Goal: Communication & Community: Answer question/provide support

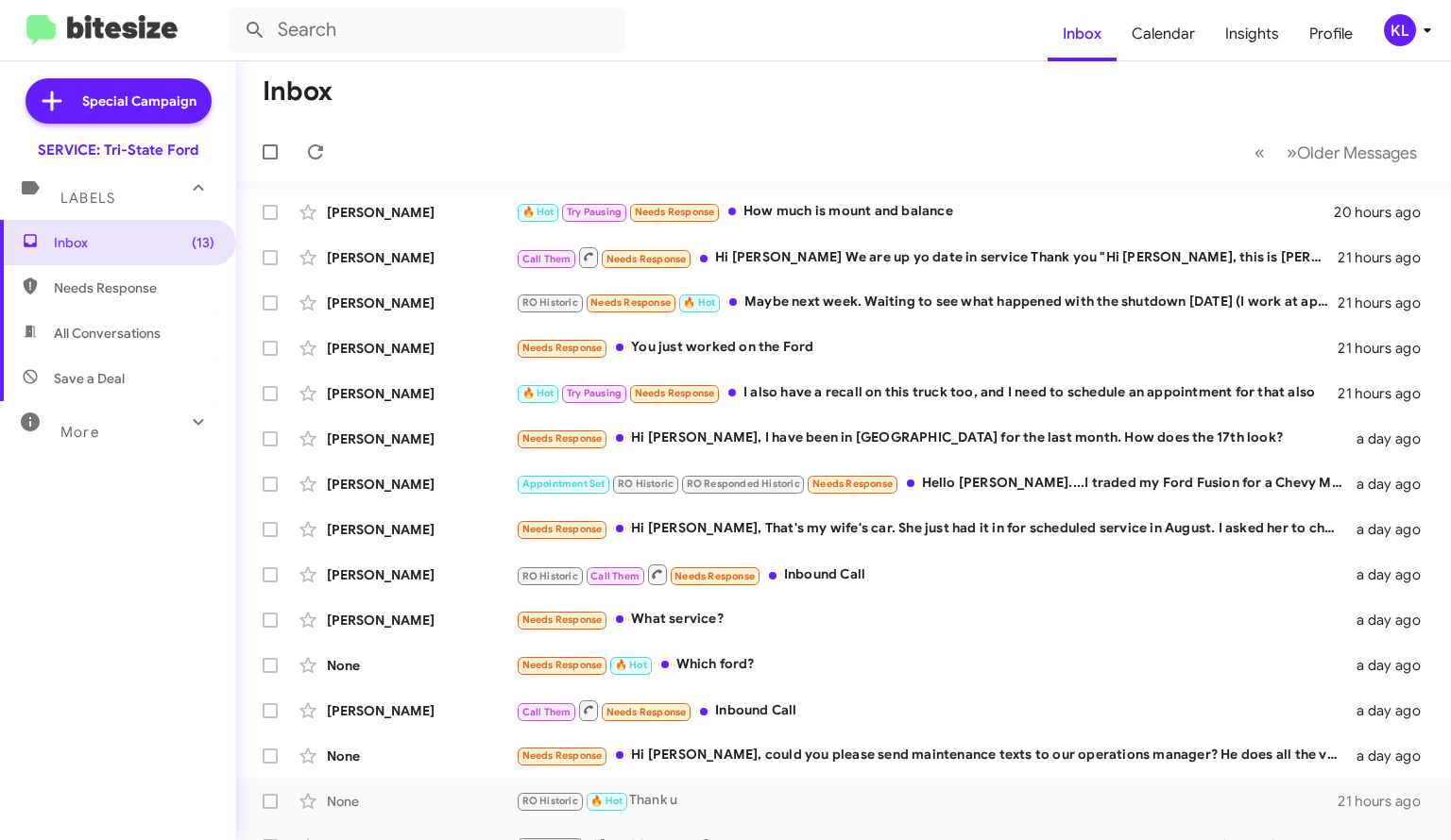
click at [800, 214] on div "🔥 Hot Try Pausing Needs Response How much is mount and balance" at bounding box center [924, 212] width 818 height 22
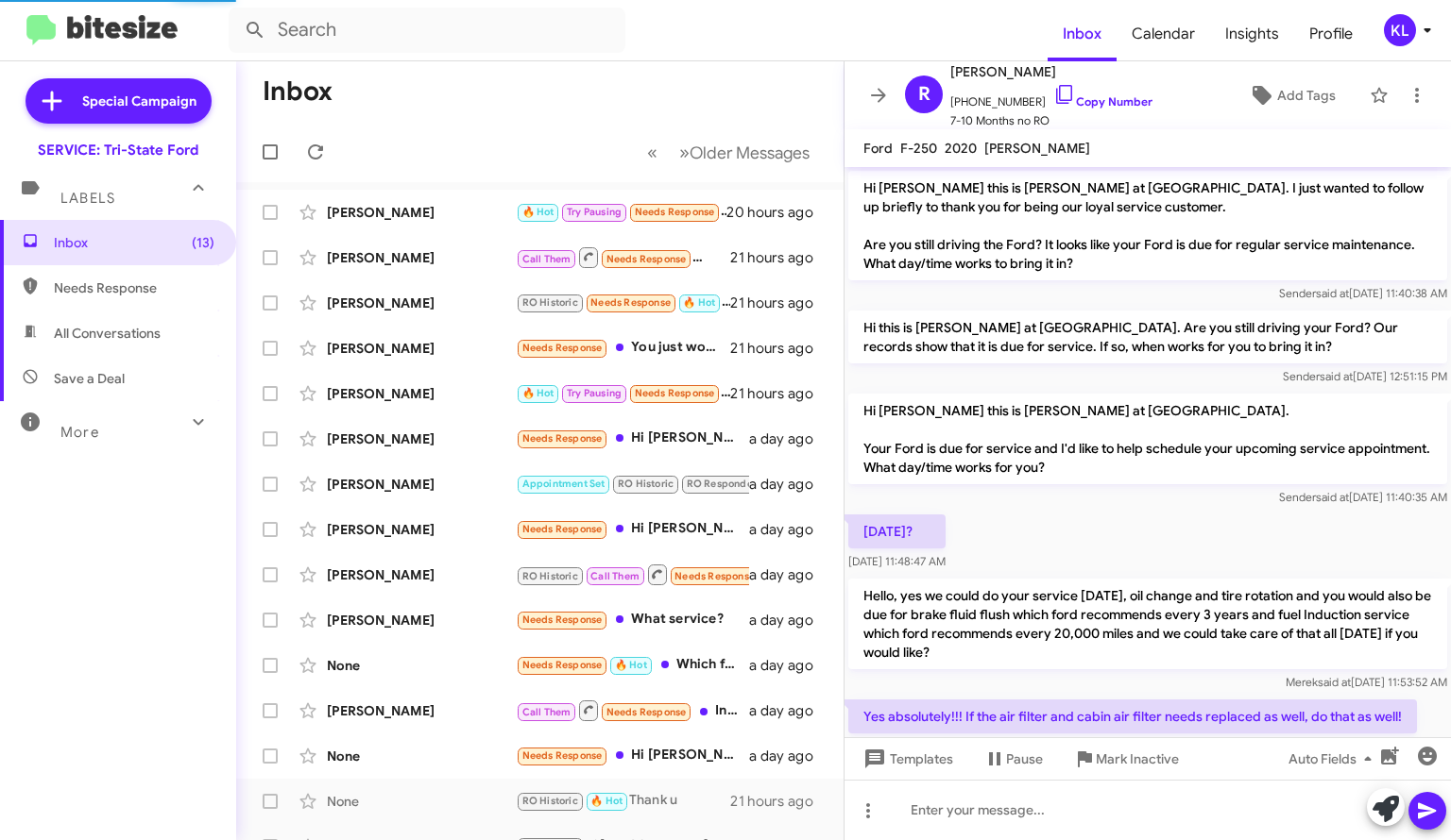
scroll to position [1148, 0]
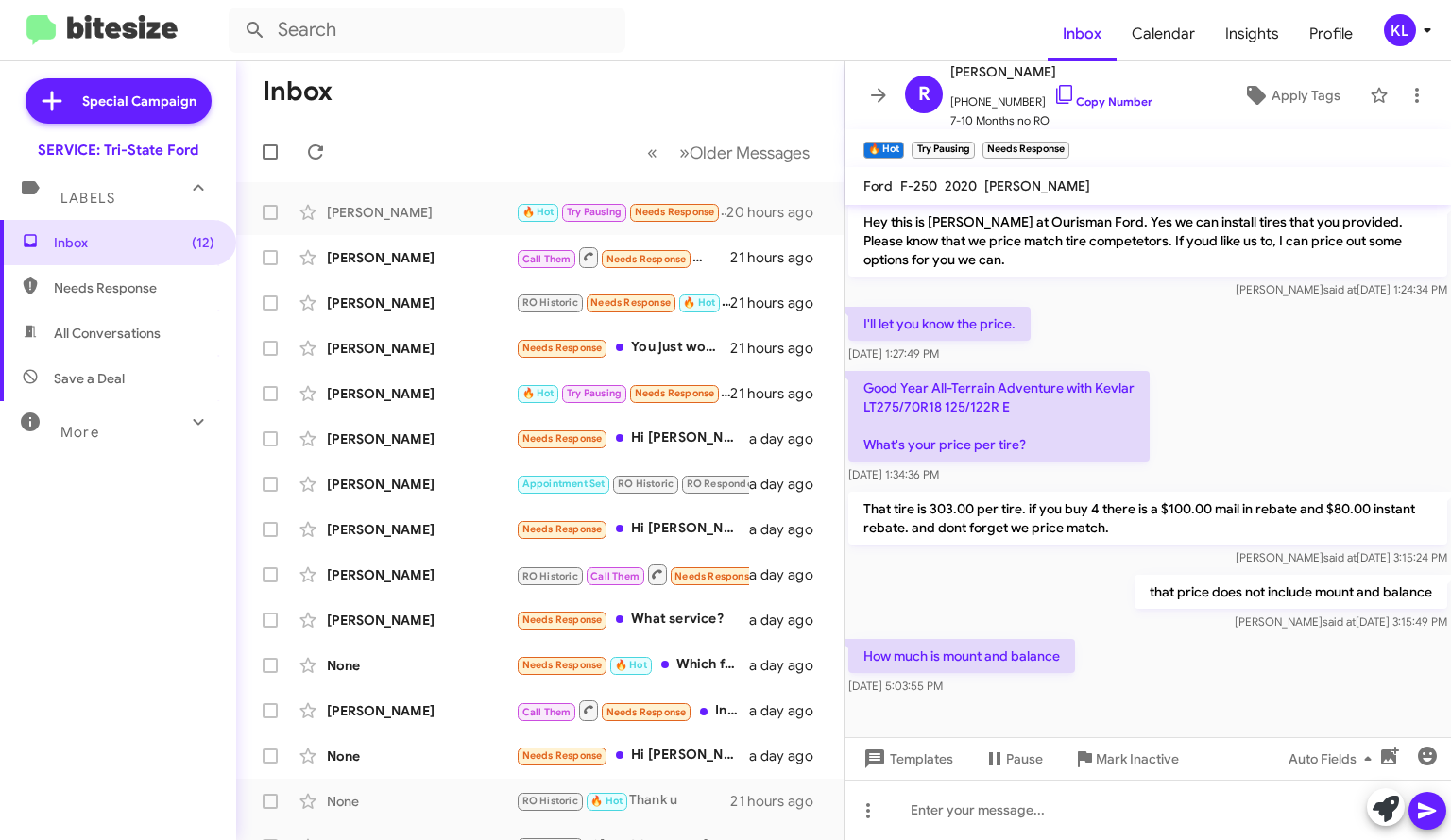
click at [1086, 103] on link "Copy Number" at bounding box center [1102, 101] width 99 height 14
click at [1103, 813] on div at bounding box center [1148, 810] width 607 height 60
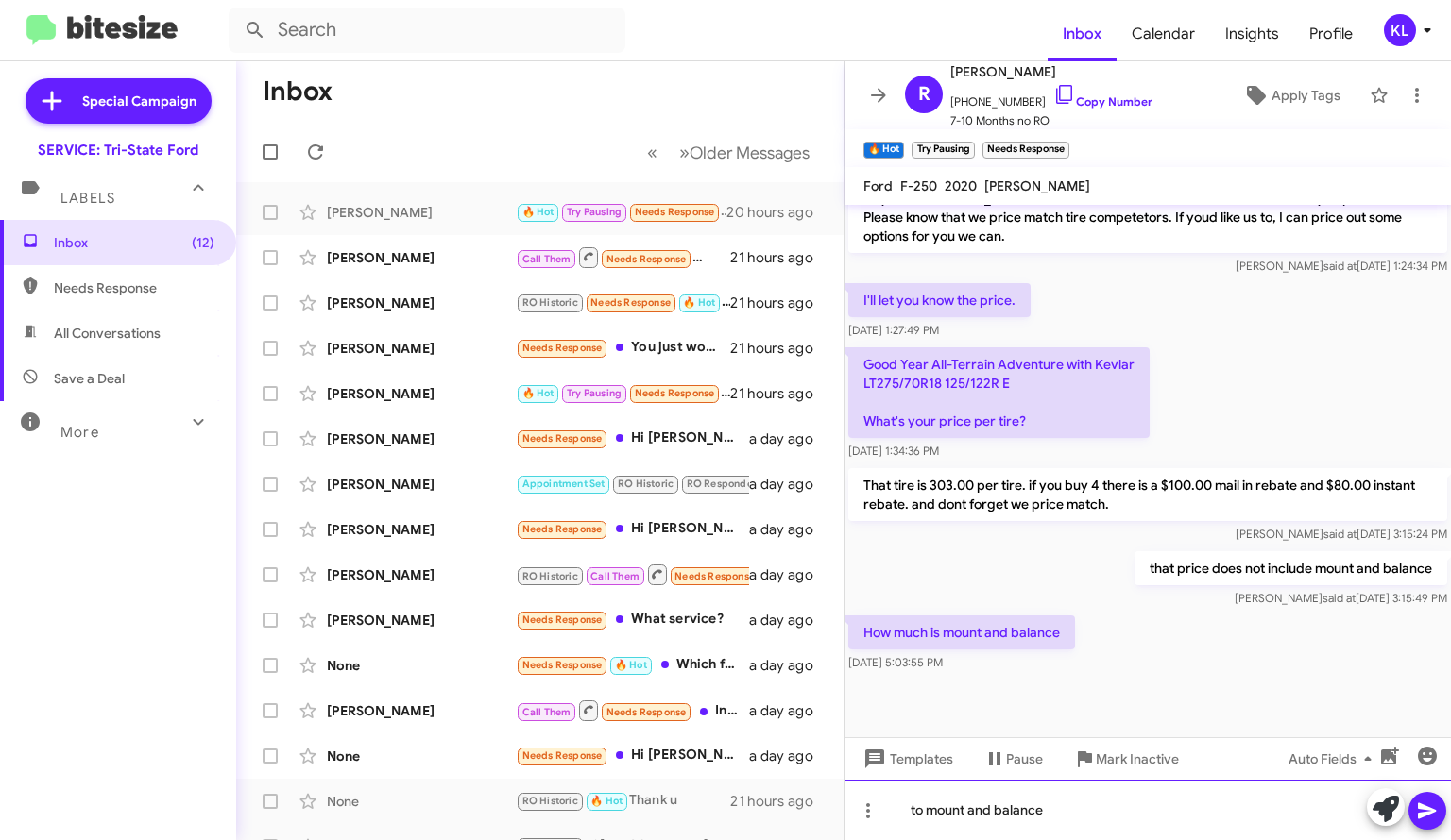
scroll to position [1186, 0]
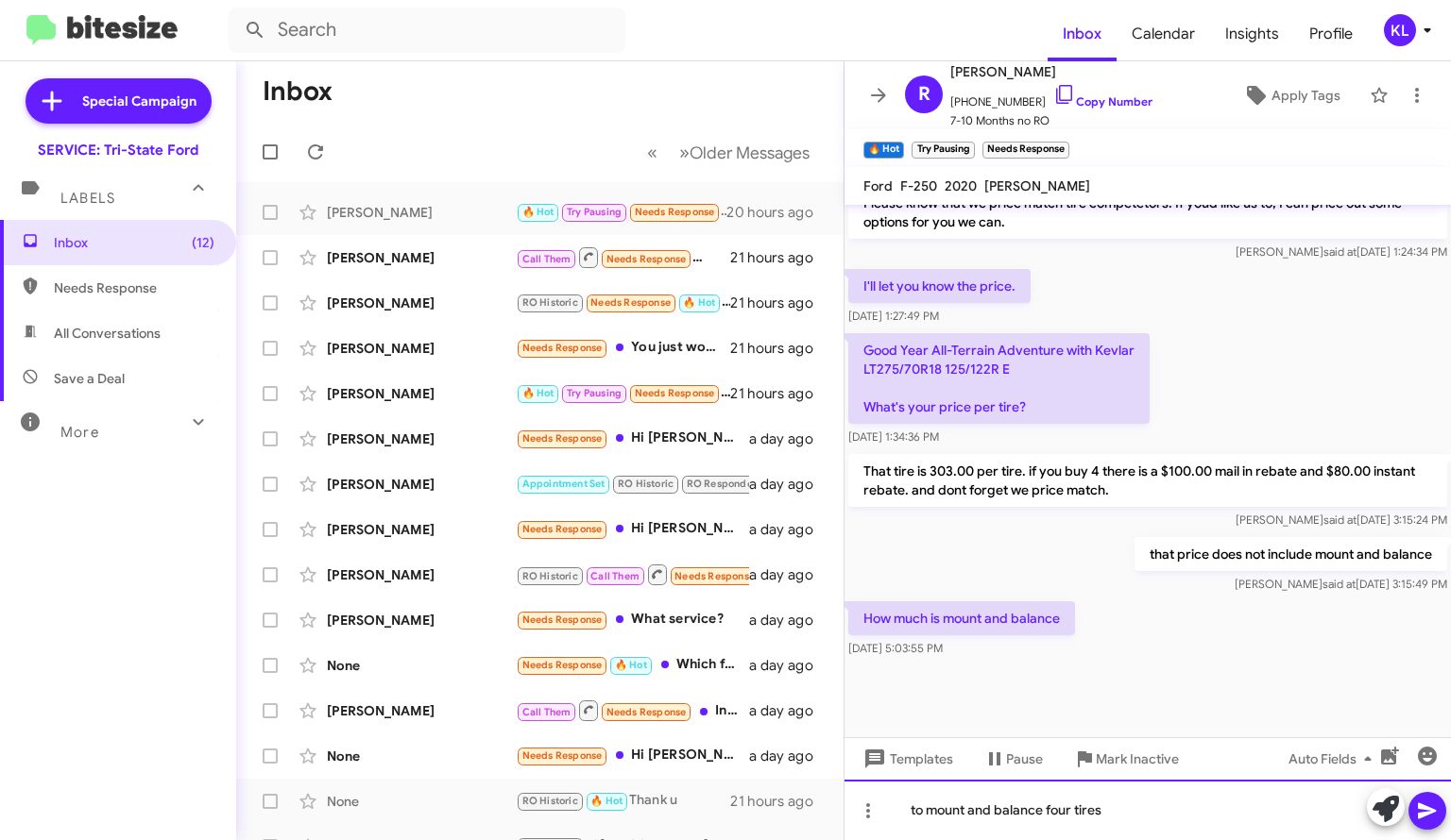
click at [1129, 796] on div "to mount and balance four tires" at bounding box center [1148, 810] width 607 height 60
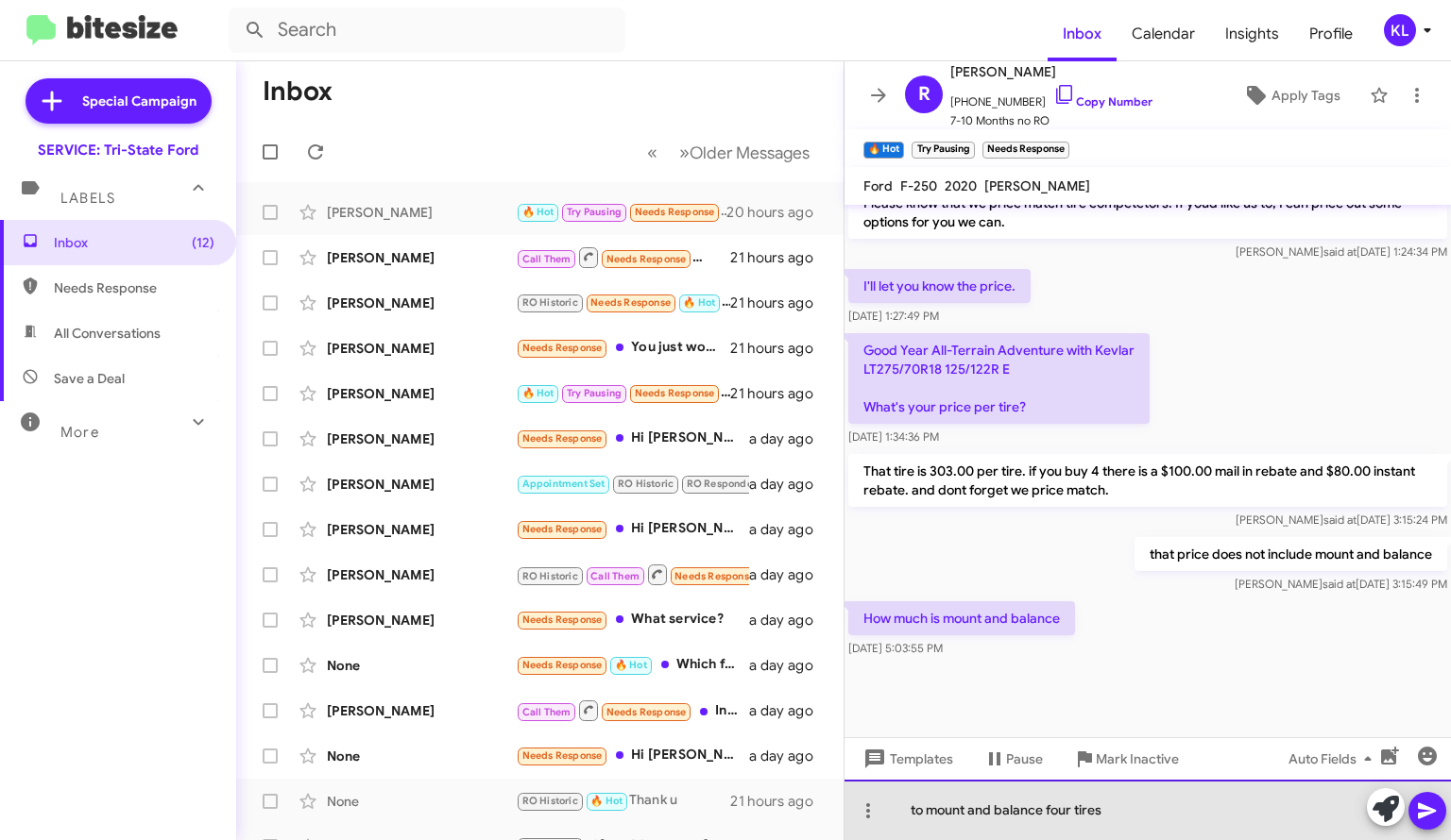
click at [917, 808] on div "to mount and balance four tires" at bounding box center [1148, 810] width 607 height 60
click at [1133, 814] on div "To mount and balance four tires" at bounding box center [1148, 810] width 607 height 60
click at [1175, 802] on div "To mount and balance four tires it is $228" at bounding box center [1148, 810] width 607 height 60
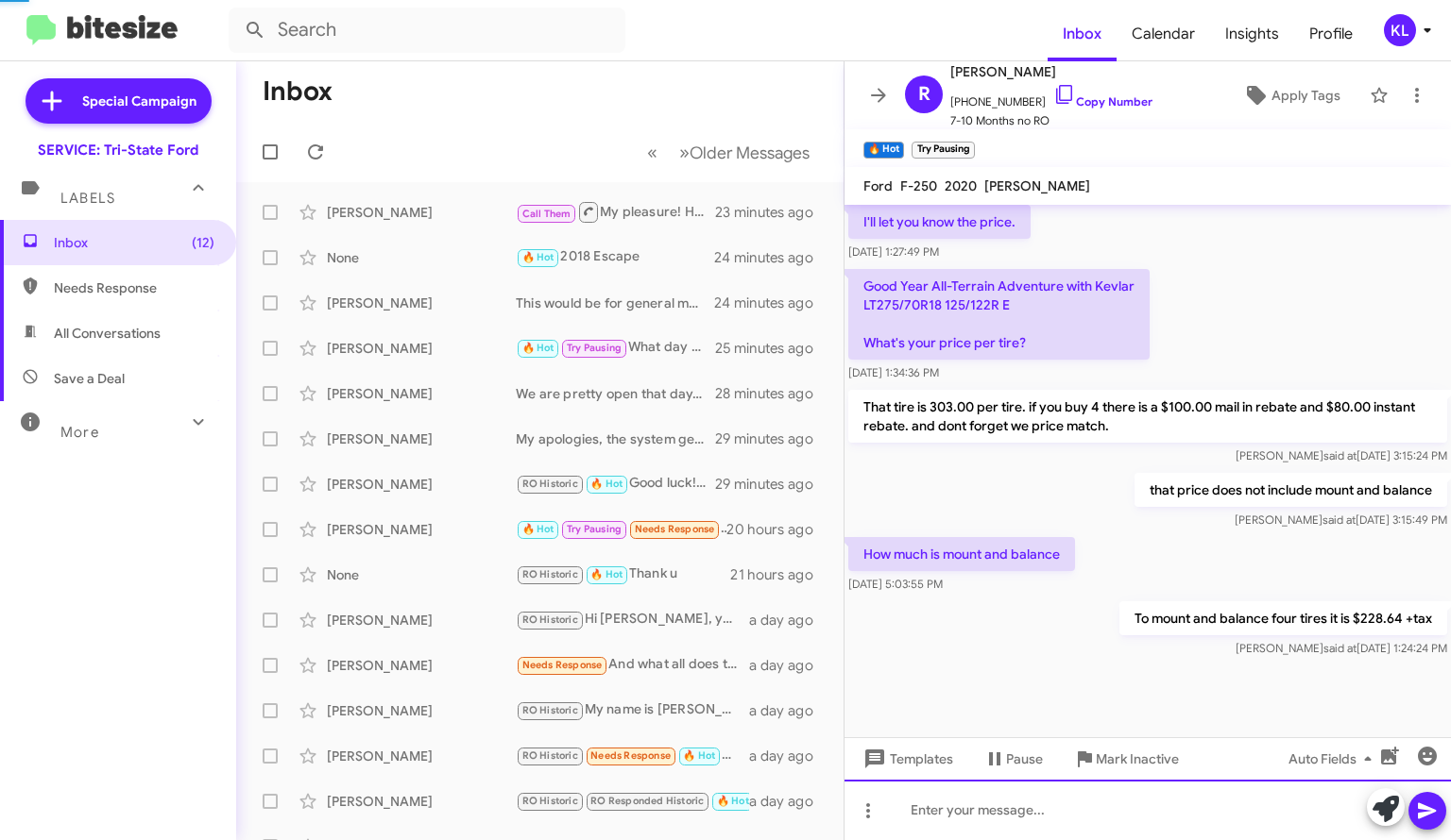
scroll to position [0, 0]
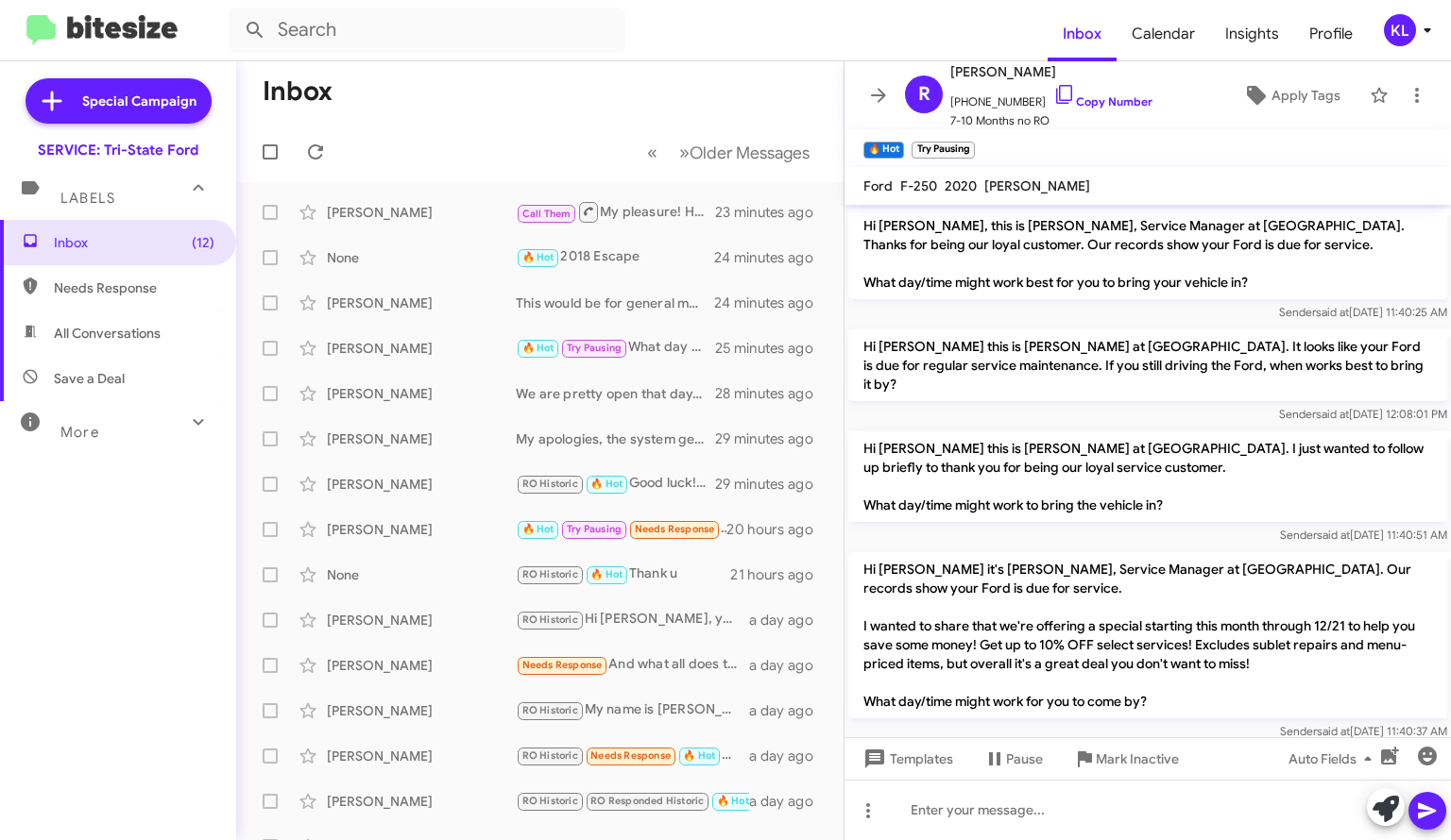
click at [872, 92] on icon at bounding box center [878, 95] width 23 height 23
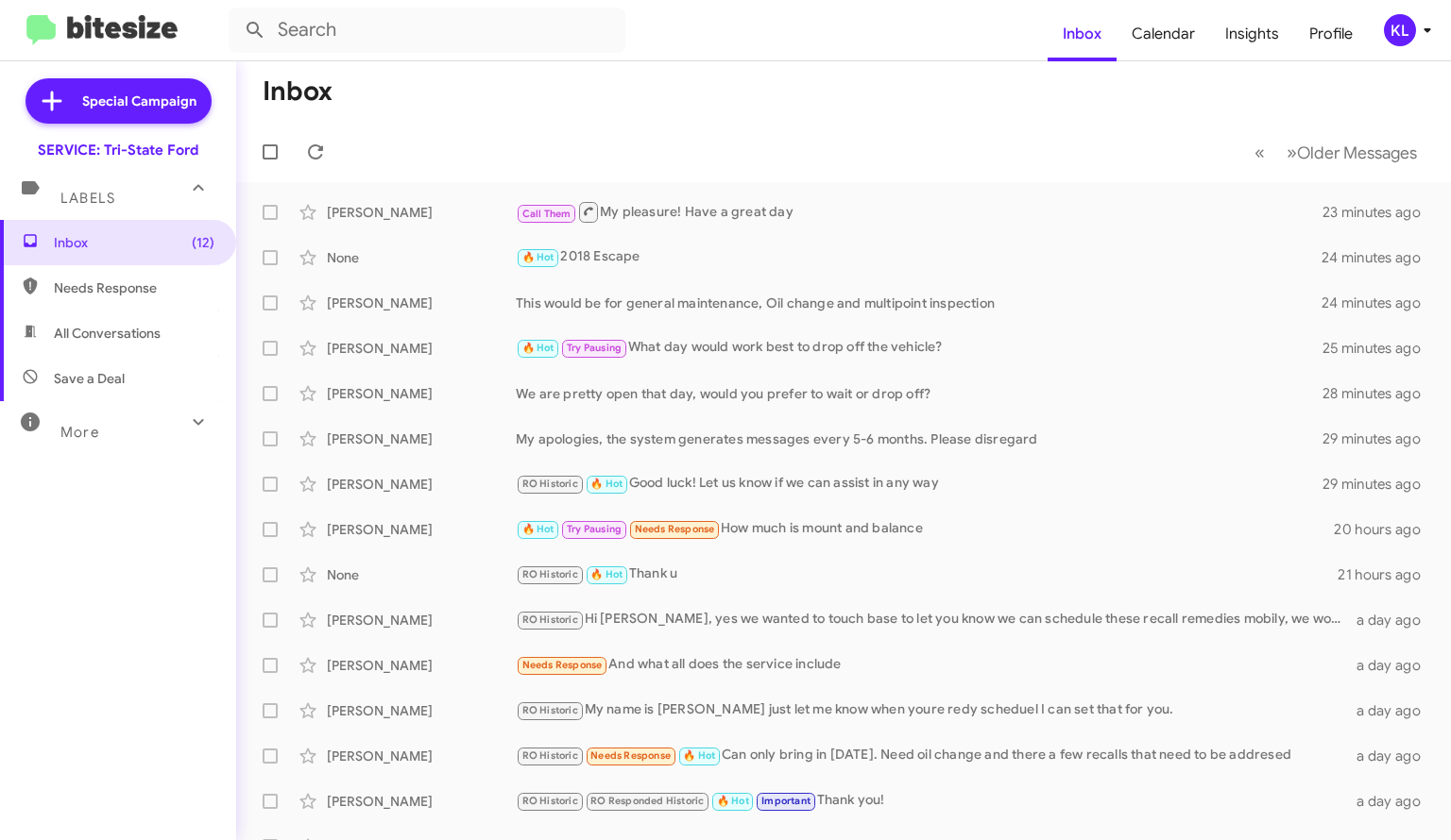
click at [158, 235] on span "Inbox (12)" at bounding box center [134, 243] width 161 height 19
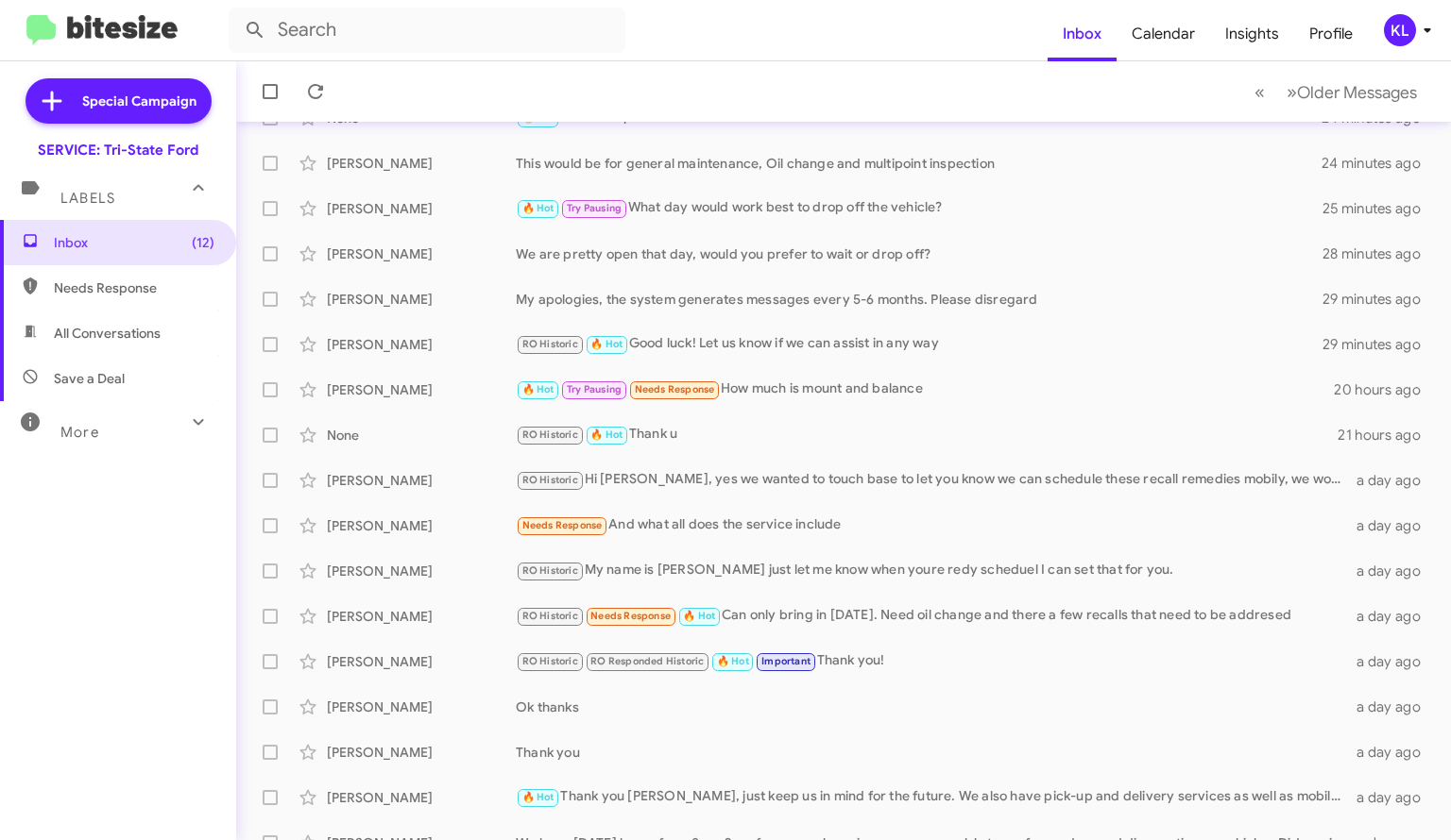
scroll to position [256, 0]
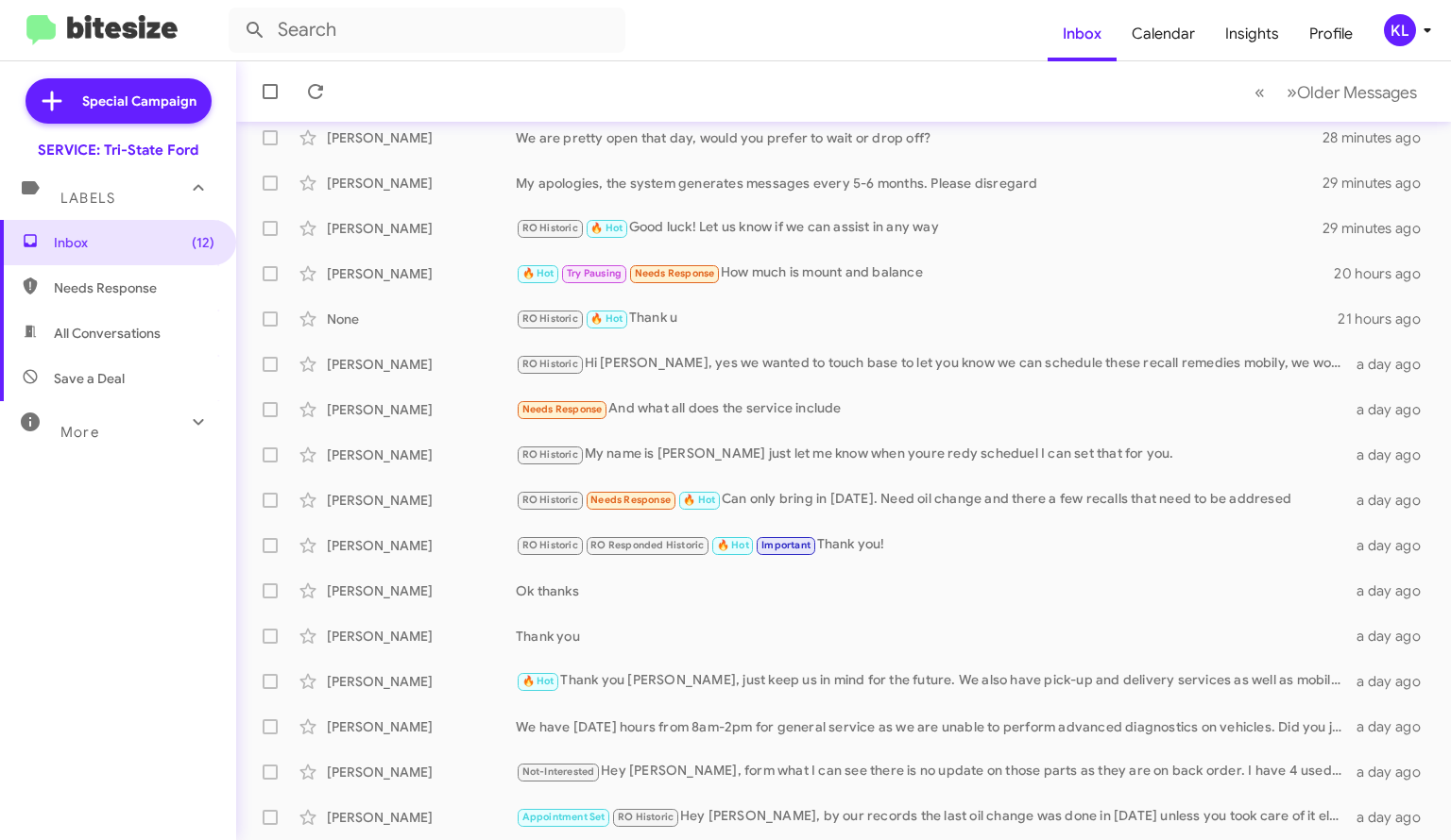
click at [967, 606] on div "[PERSON_NAME] Ok thanks a day ago" at bounding box center [843, 591] width 1184 height 38
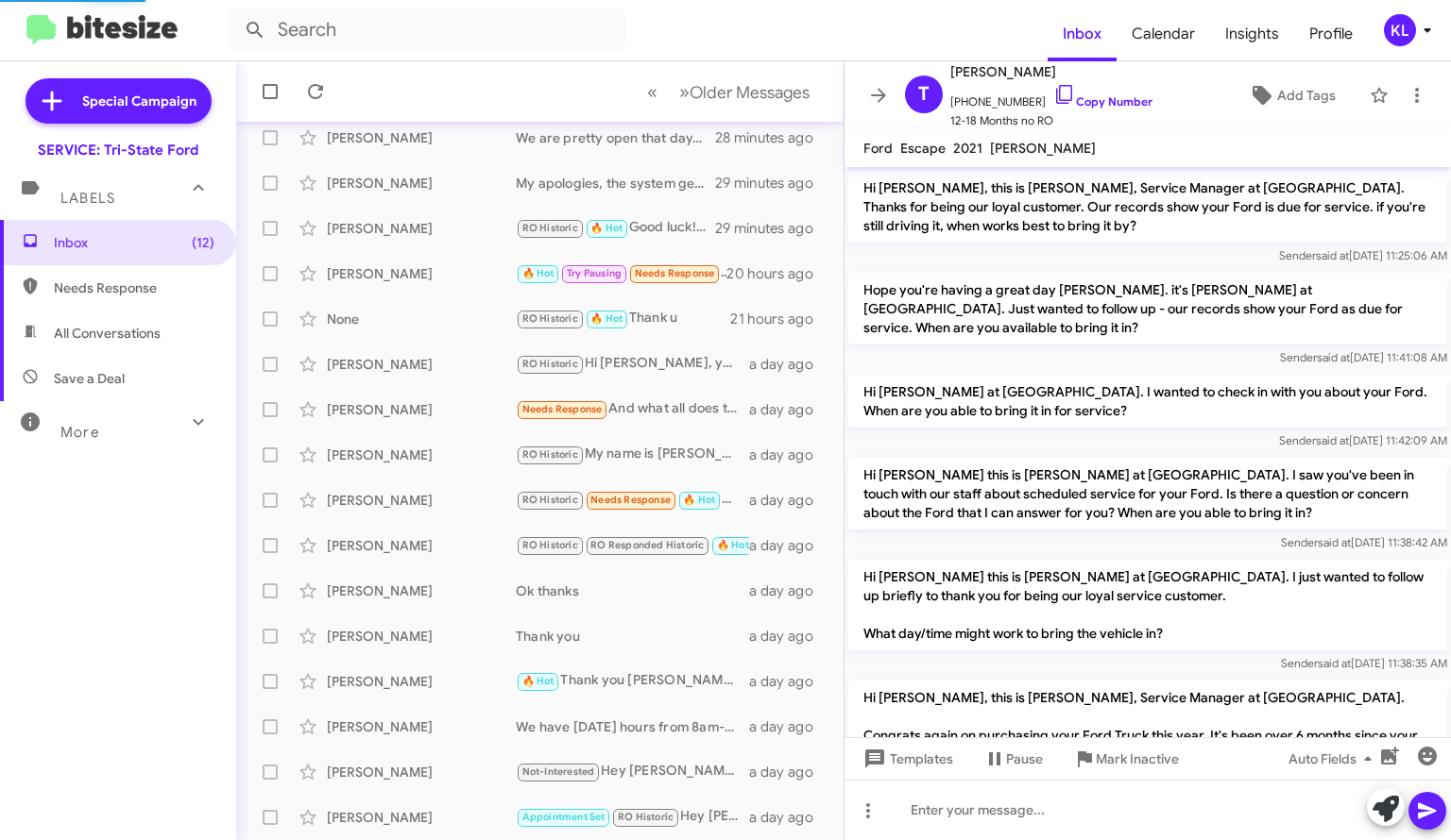
scroll to position [772, 0]
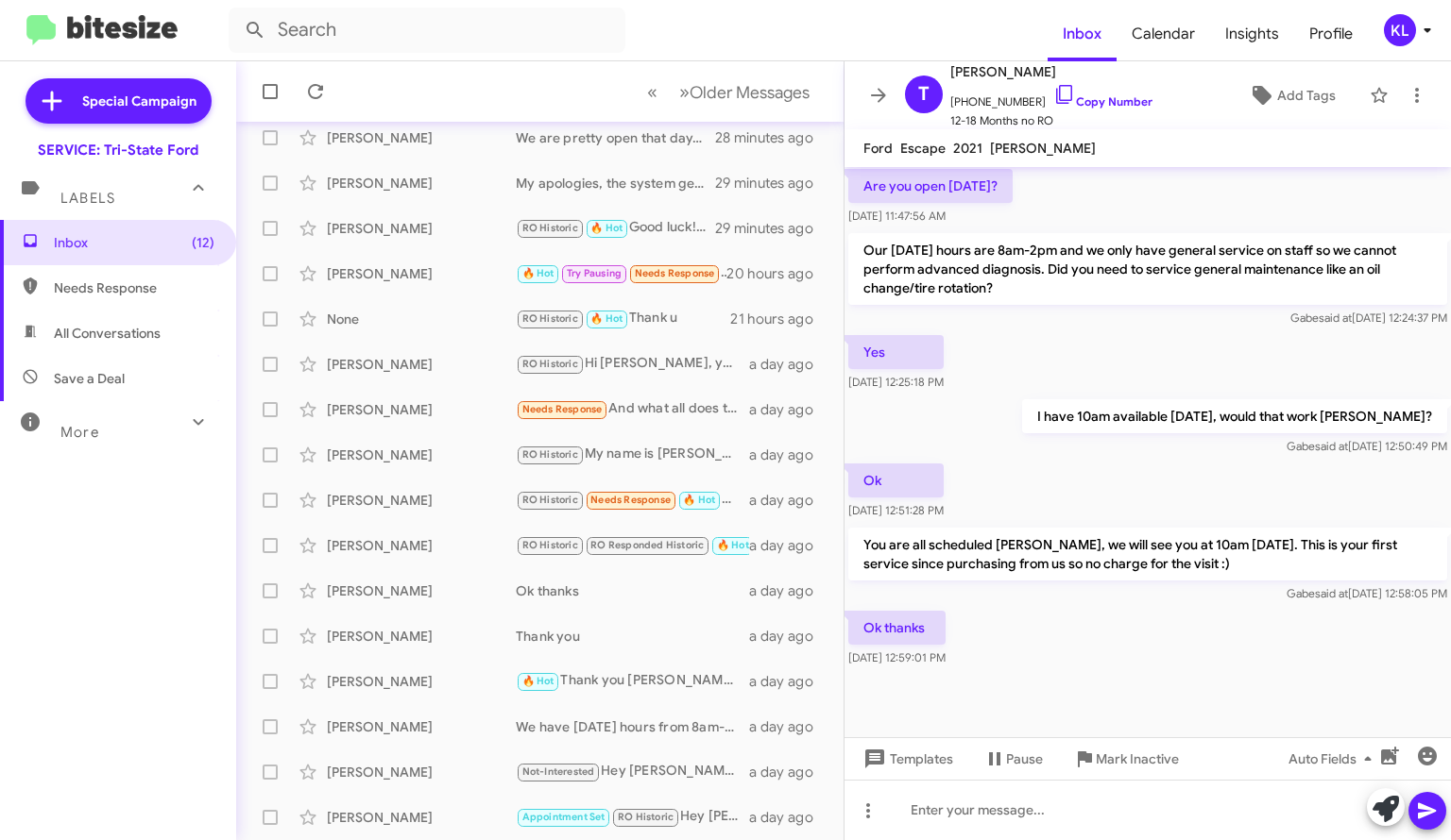
click at [865, 108] on button at bounding box center [878, 95] width 38 height 38
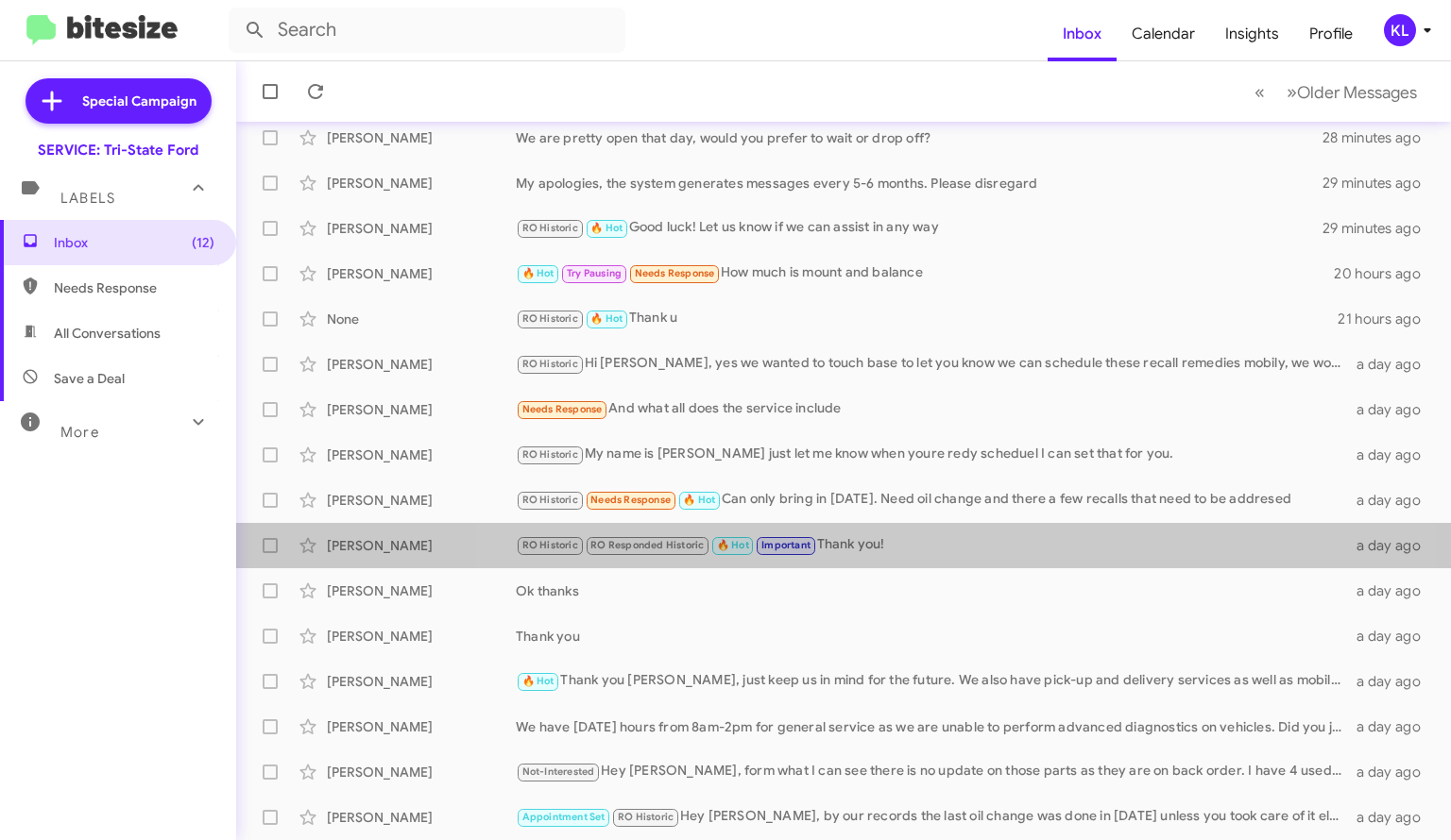
click at [909, 553] on div "RO Historic RO Responded Historic 🔥 Hot Important Thank you!" at bounding box center [934, 545] width 836 height 22
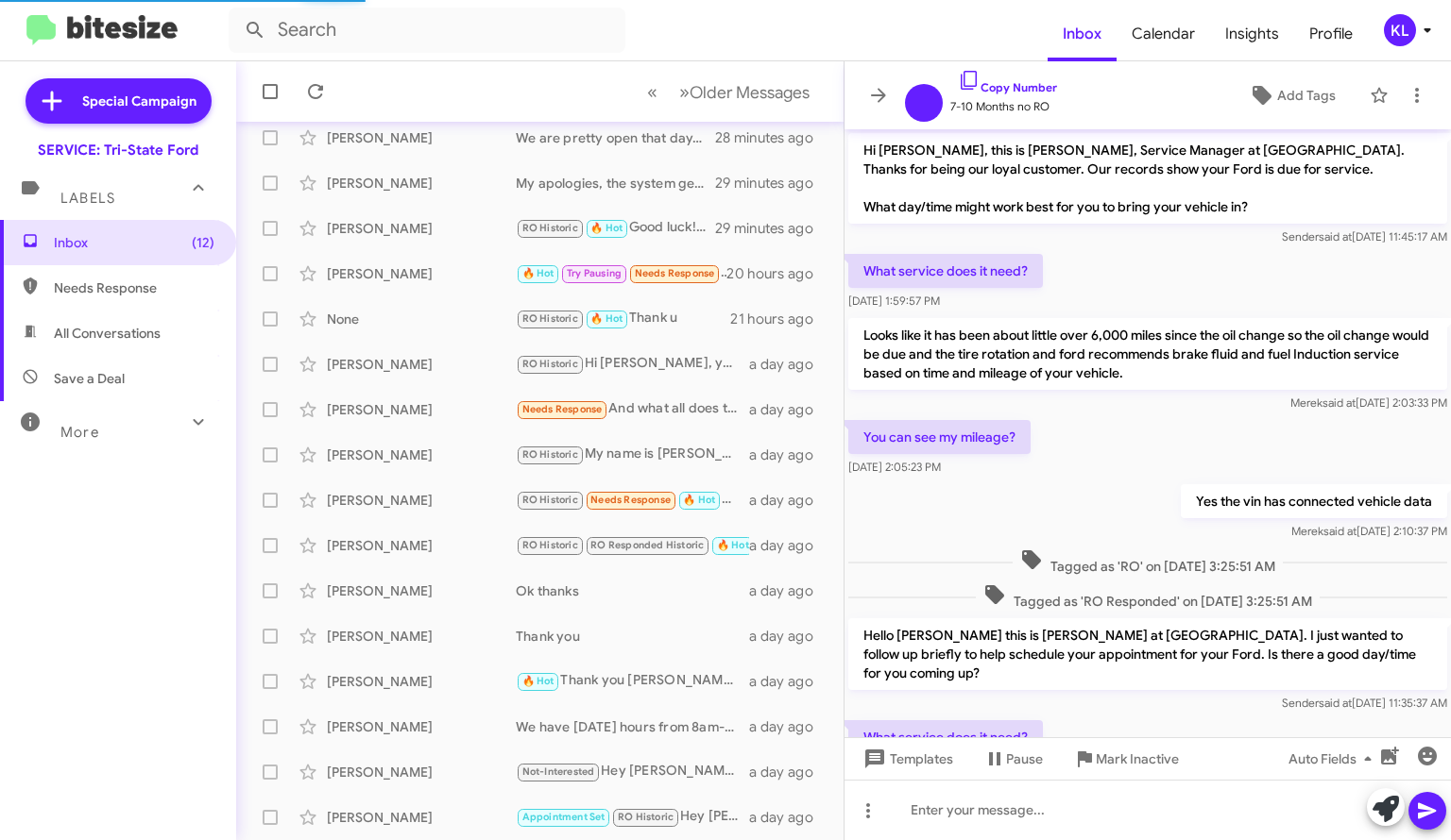
scroll to position [614, 0]
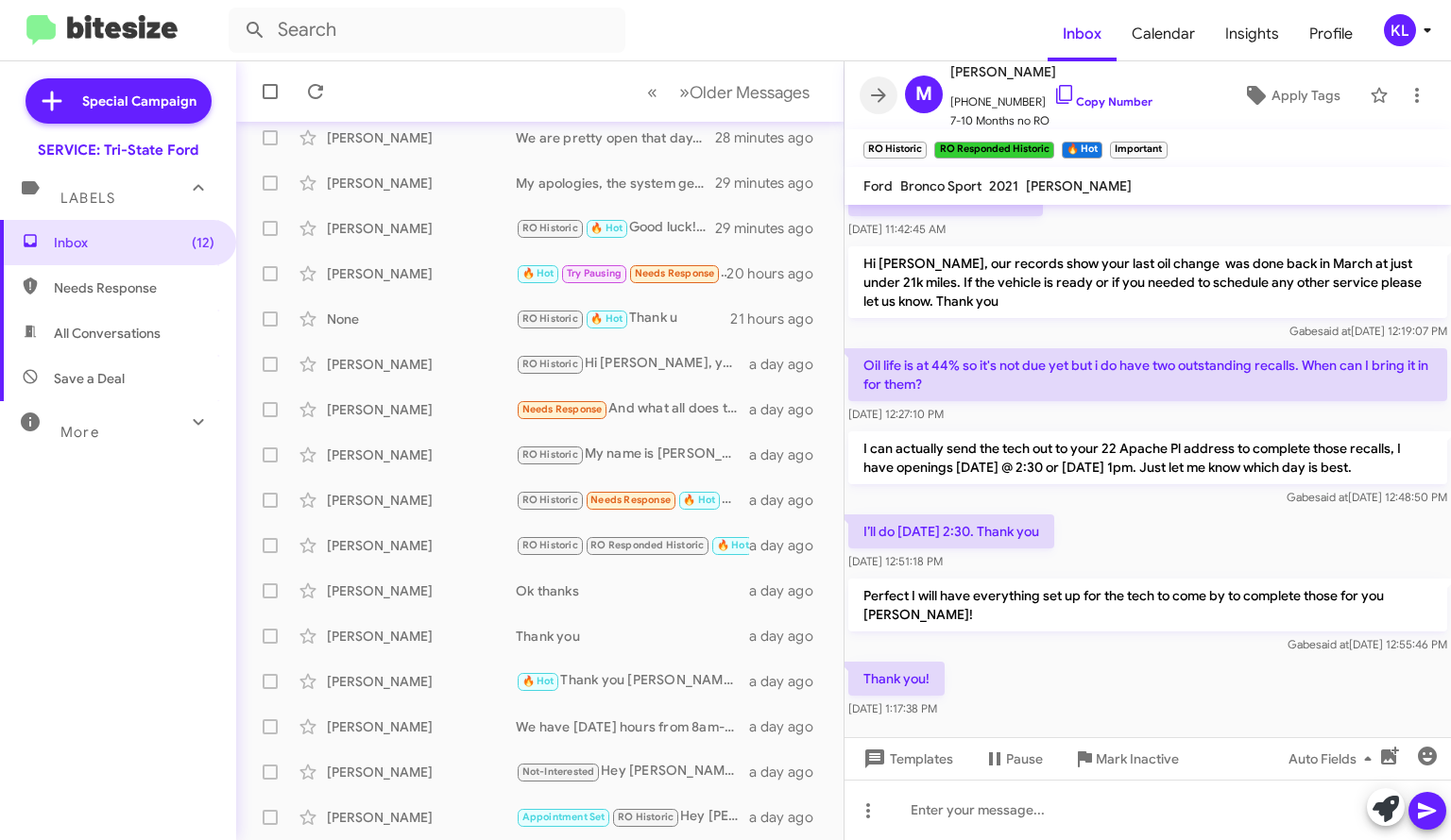
click at [873, 112] on button at bounding box center [878, 95] width 38 height 38
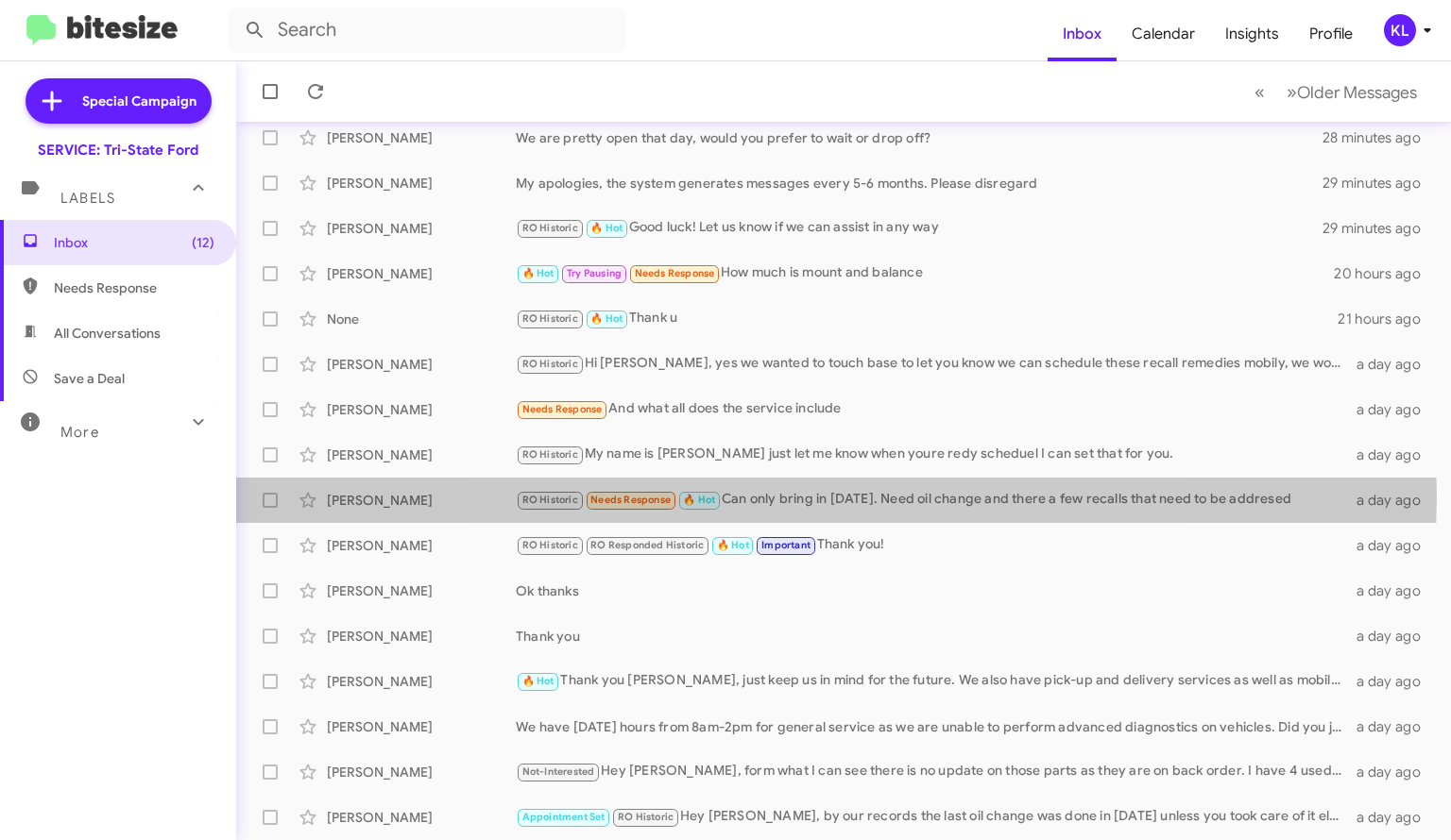
click at [831, 496] on div "RO Historic Needs Response 🔥 Hot Can only bring in [DATE]. Need oil change and …" at bounding box center [934, 500] width 836 height 22
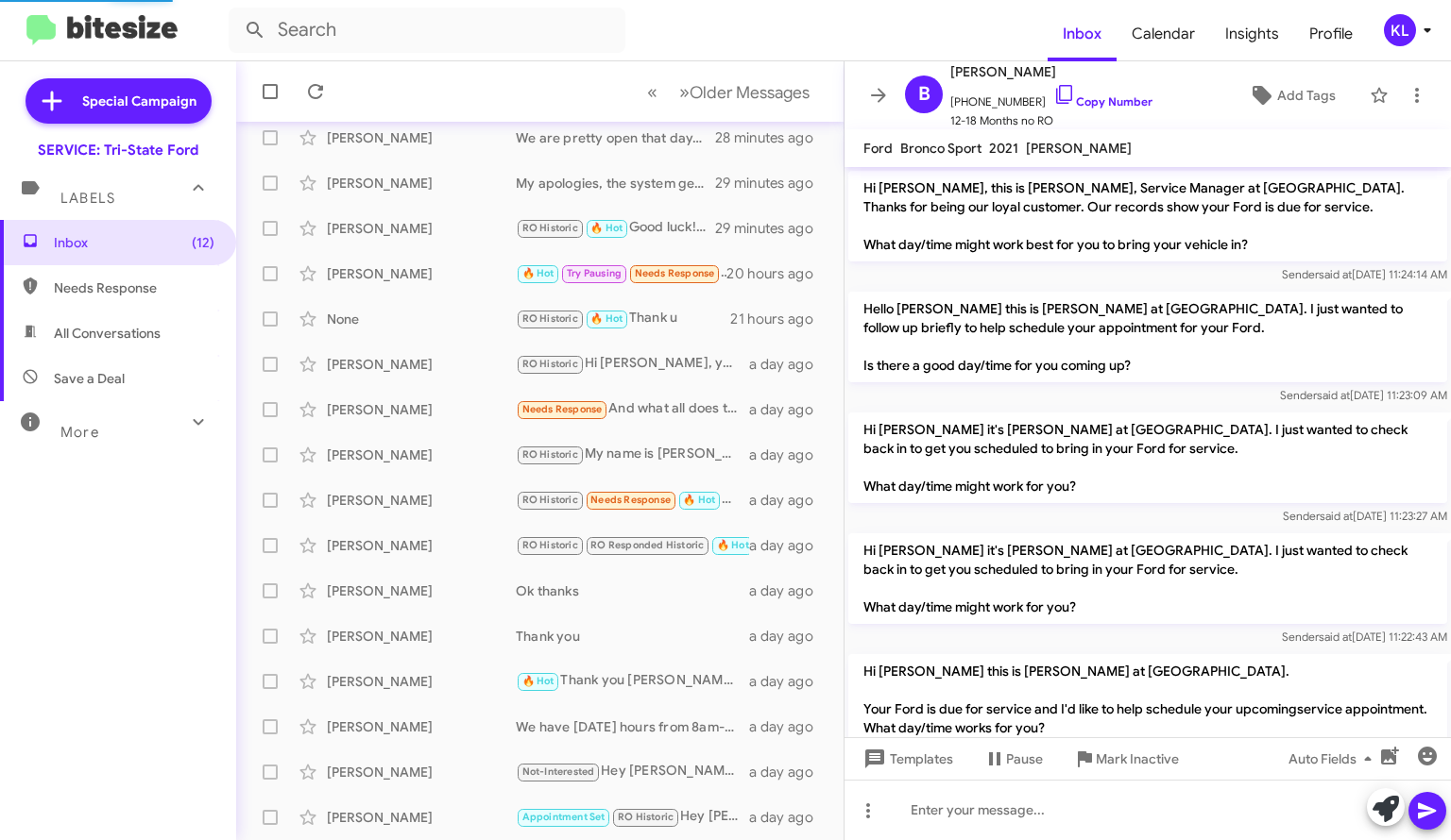
scroll to position [1487, 0]
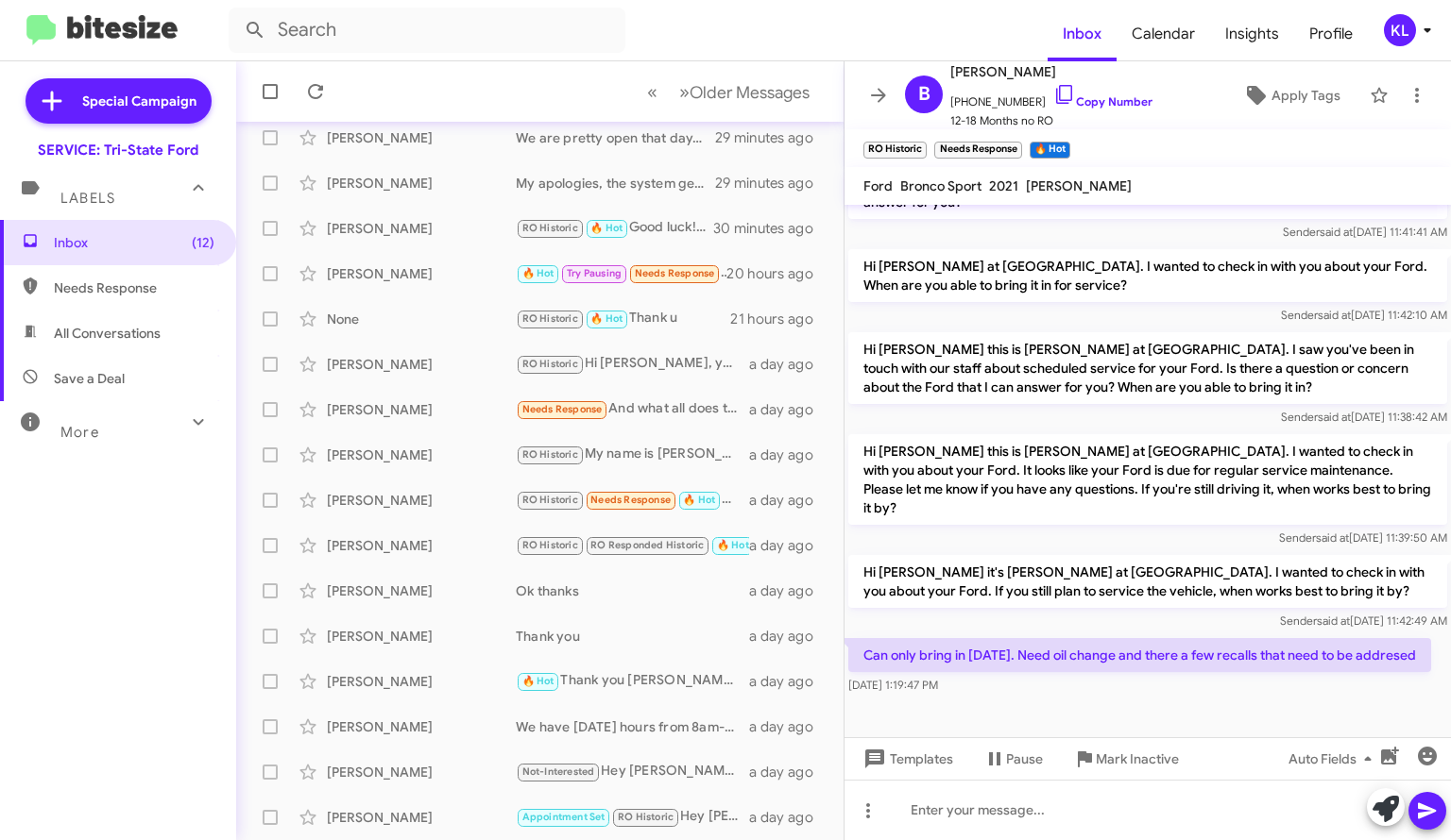
click at [1079, 103] on link "Copy Number" at bounding box center [1102, 101] width 99 height 14
click at [1131, 798] on div at bounding box center [1148, 810] width 607 height 60
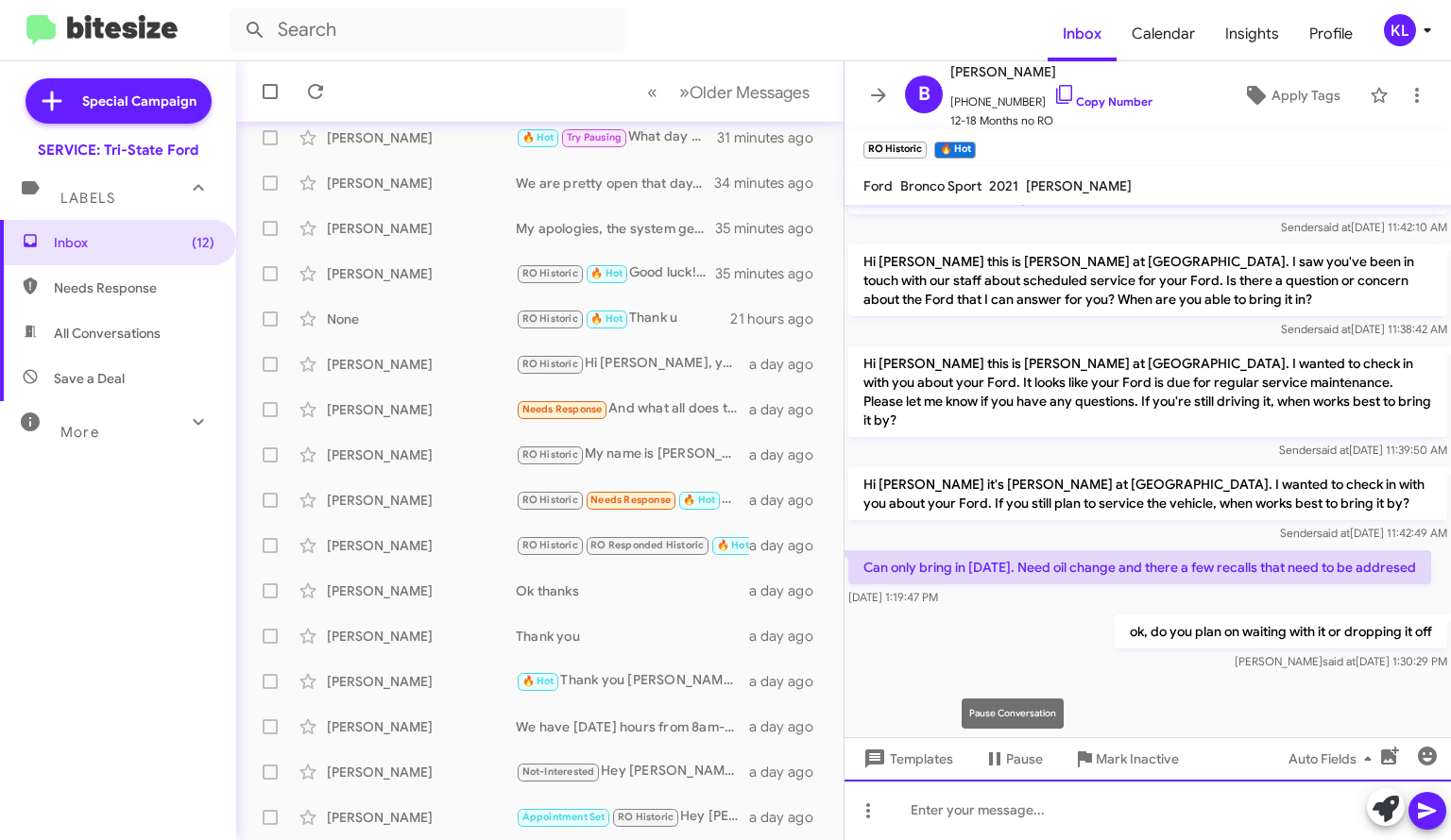
scroll to position [1594, 0]
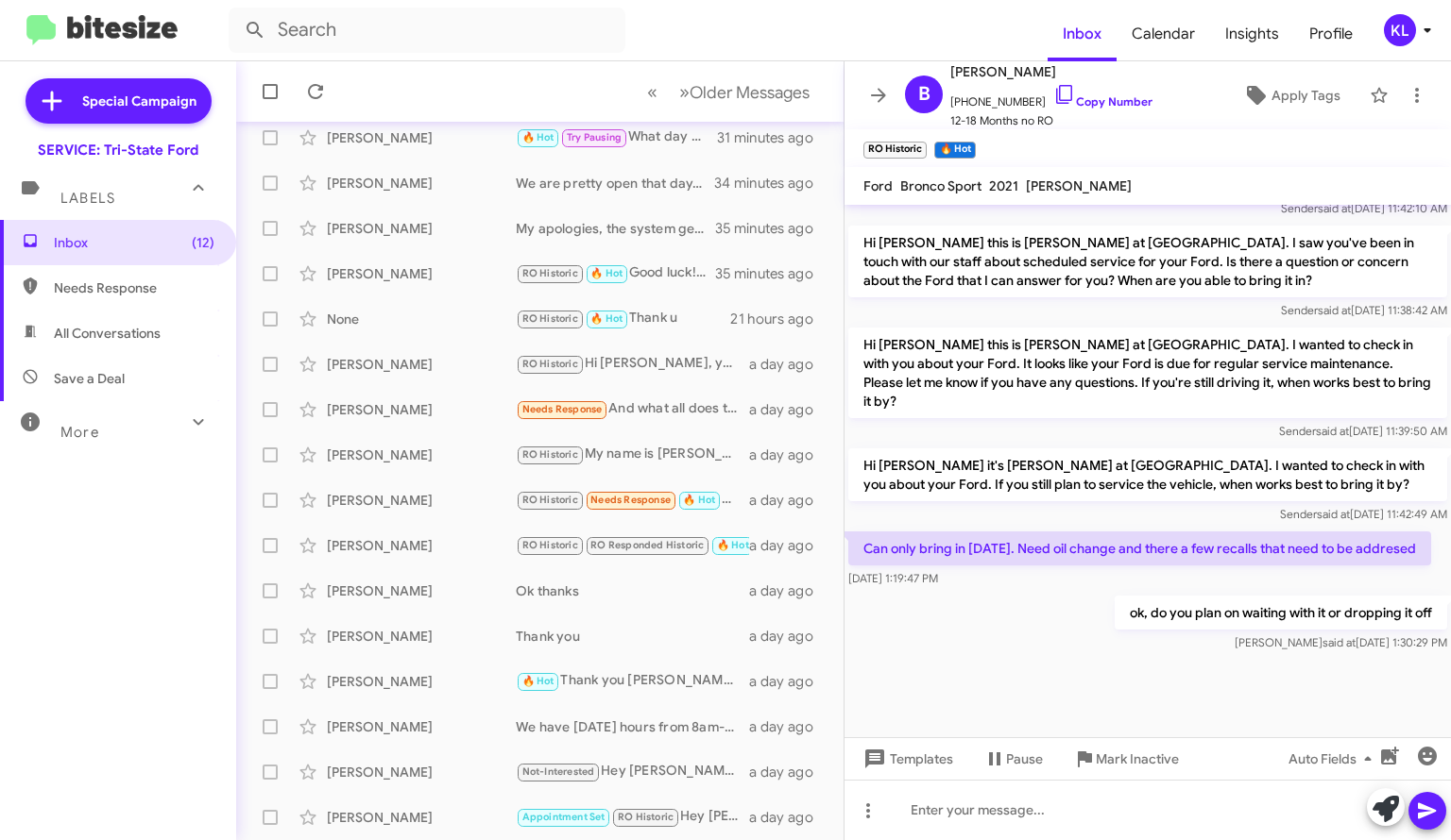
click at [1253, 596] on p "ok, do you plan on waiting with it or dropping it off" at bounding box center [1281, 613] width 333 height 34
click at [879, 109] on button at bounding box center [878, 95] width 38 height 38
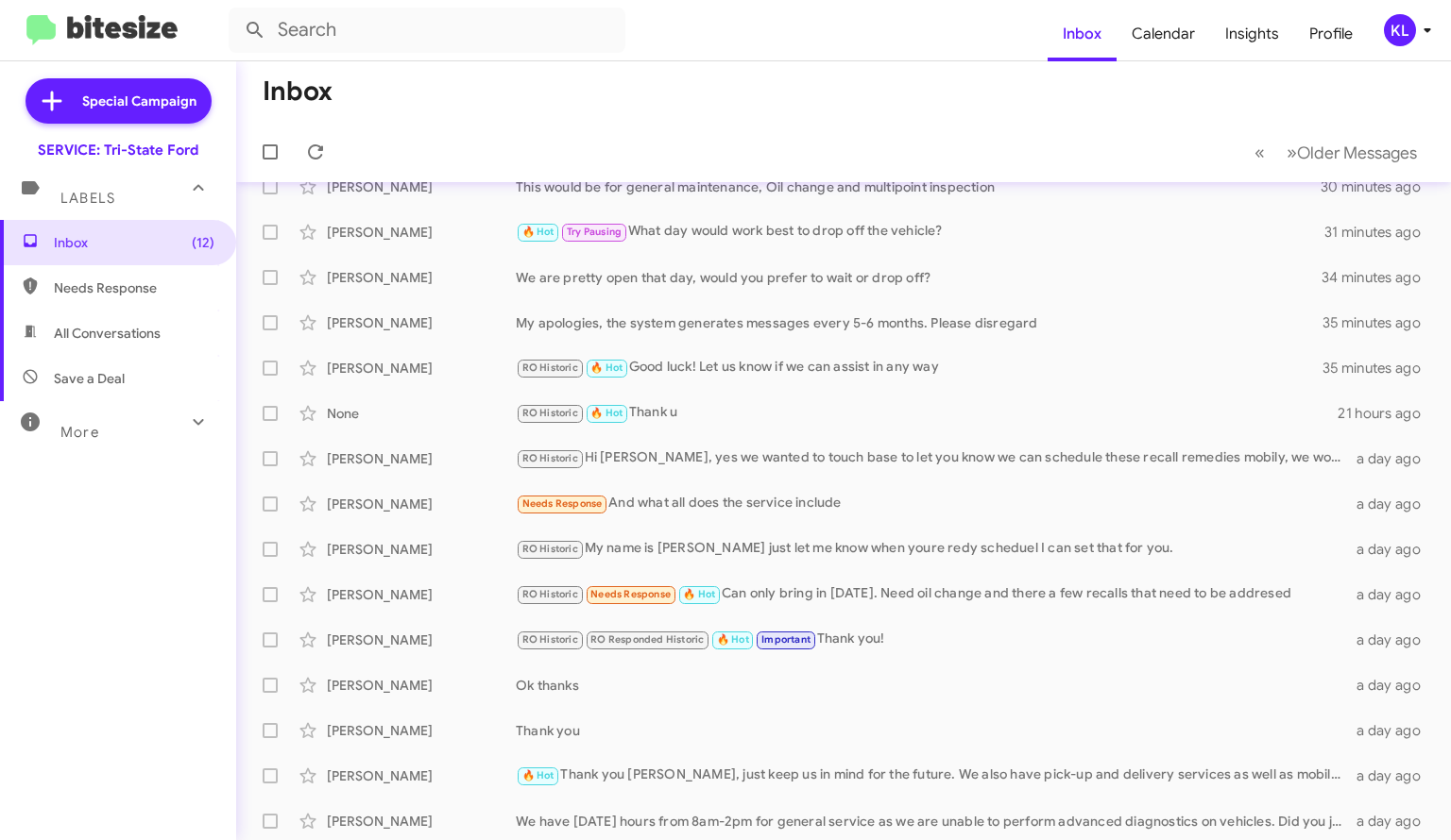
scroll to position [67, 0]
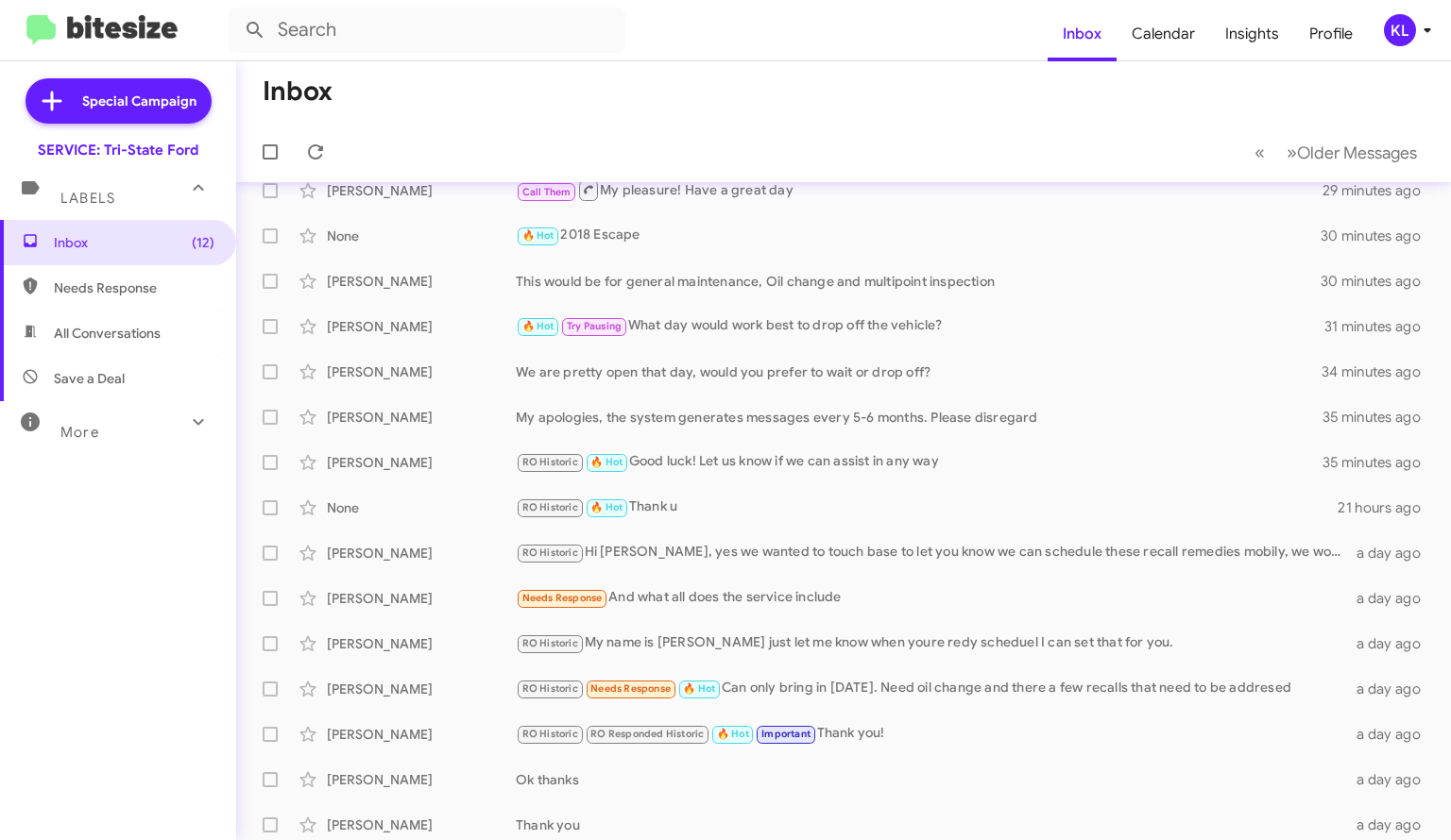
click at [872, 474] on div "[PERSON_NAME] RO Historic 🔥 Hot Good luck! Let us know if we can assist in any …" at bounding box center [843, 463] width 1184 height 38
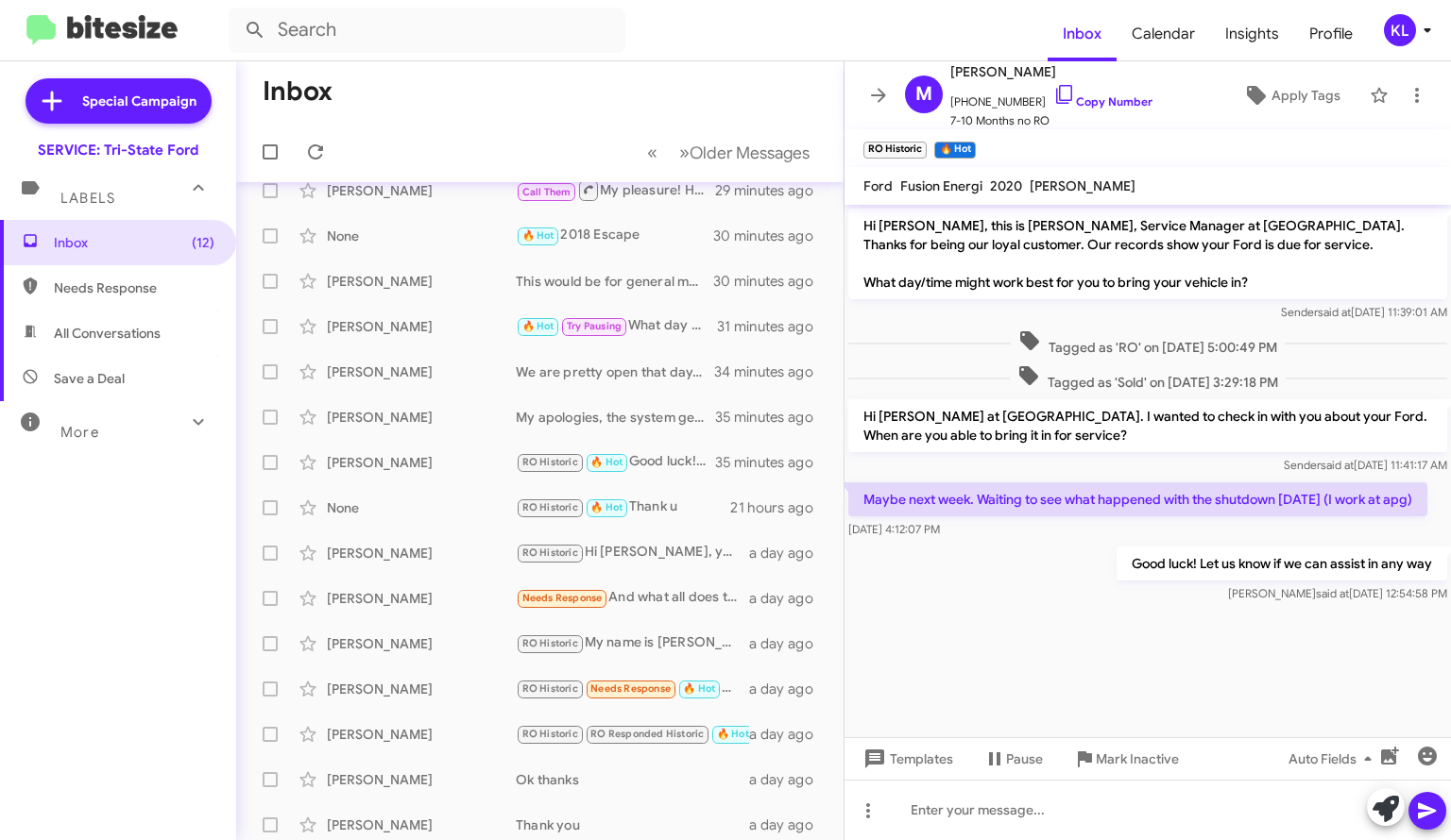
click at [873, 111] on button at bounding box center [878, 95] width 38 height 38
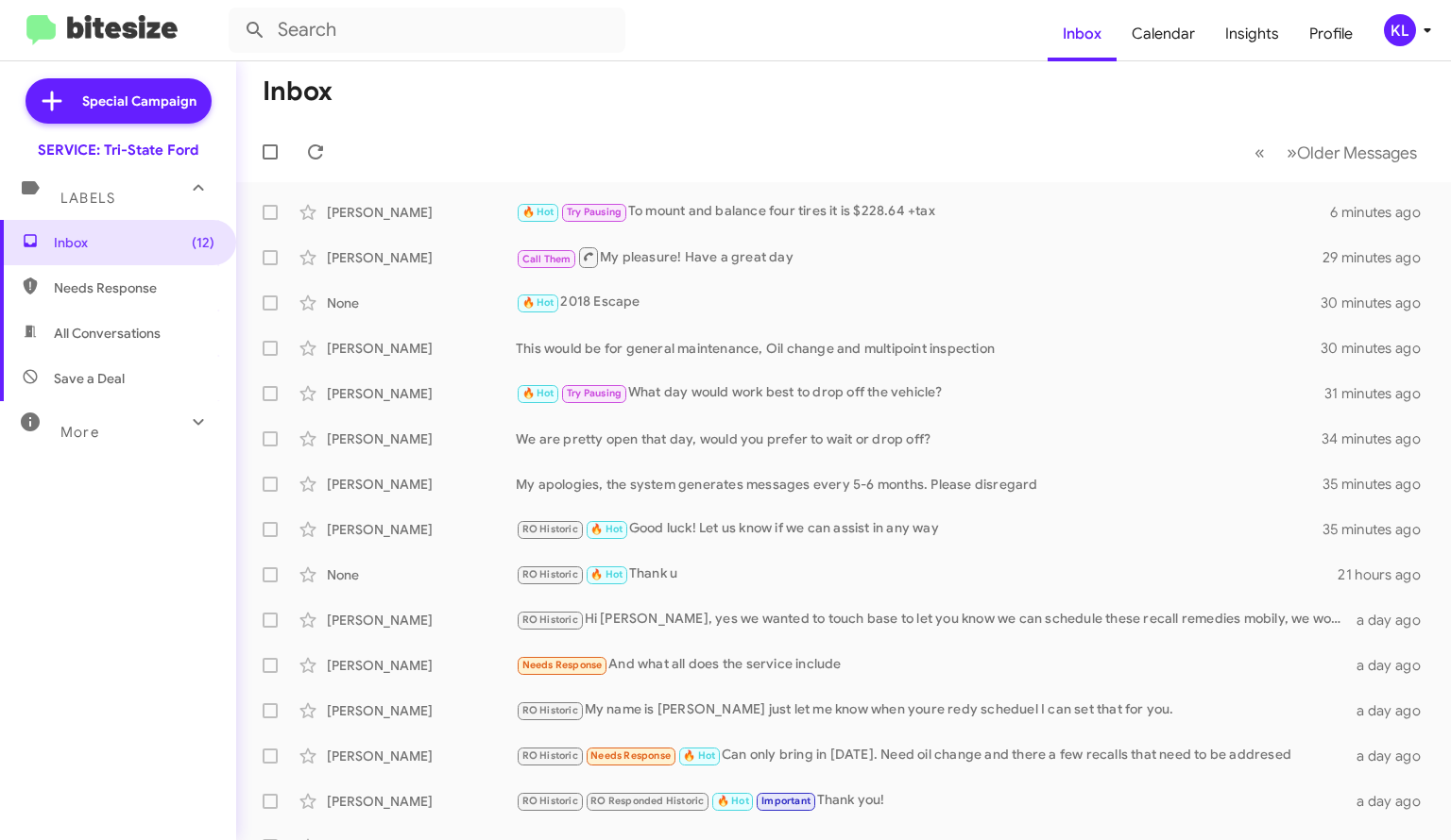
click at [739, 269] on div "[PERSON_NAME] Call Them My pleasure! Have a great day 29 minutes ago" at bounding box center [843, 258] width 1184 height 38
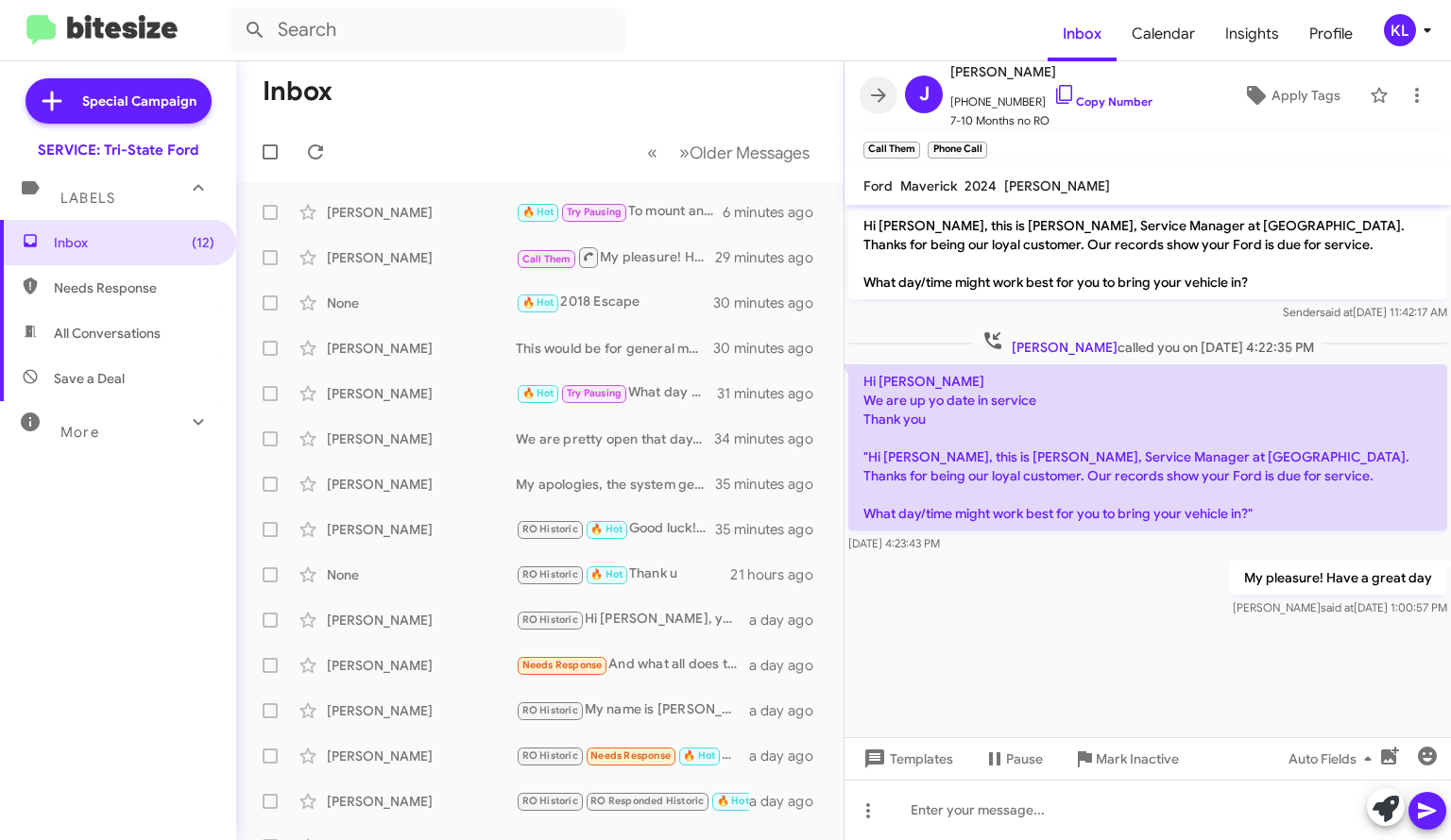
click at [891, 95] on span at bounding box center [878, 95] width 38 height 23
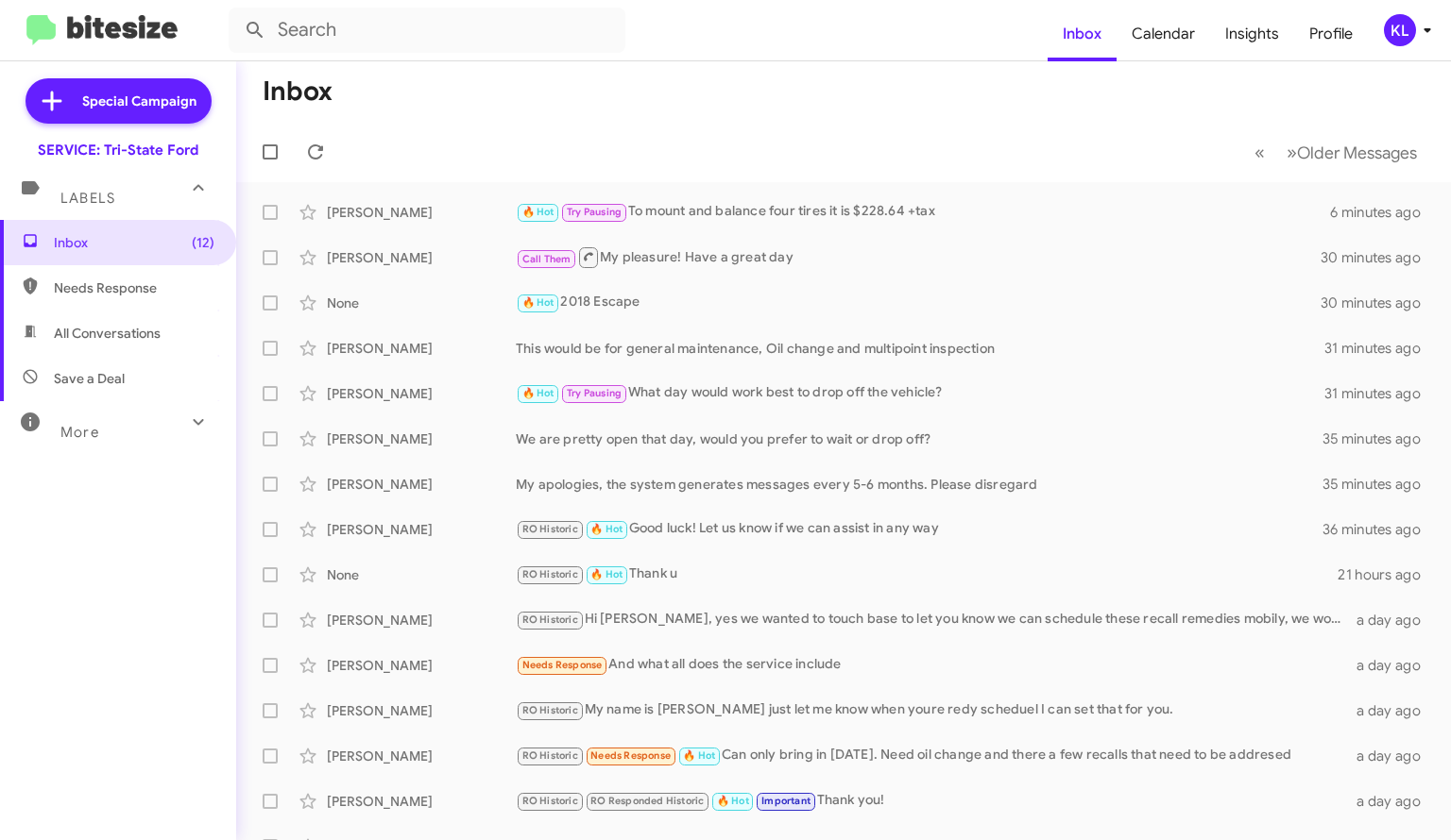
click at [672, 290] on div "None 🔥 Hot 2018 Escape 30 minutes ago" at bounding box center [843, 303] width 1184 height 38
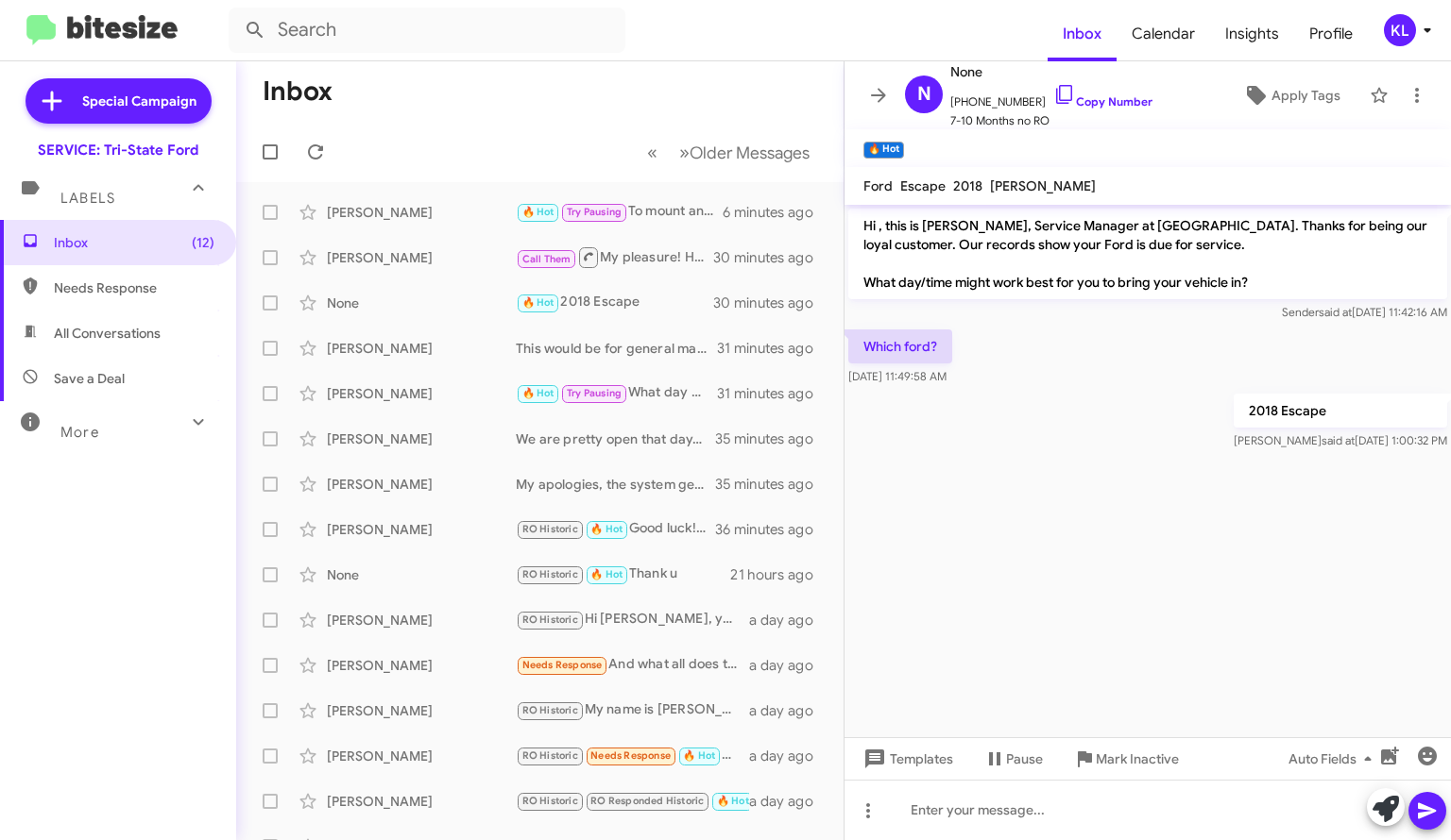
click at [895, 87] on span at bounding box center [878, 95] width 38 height 23
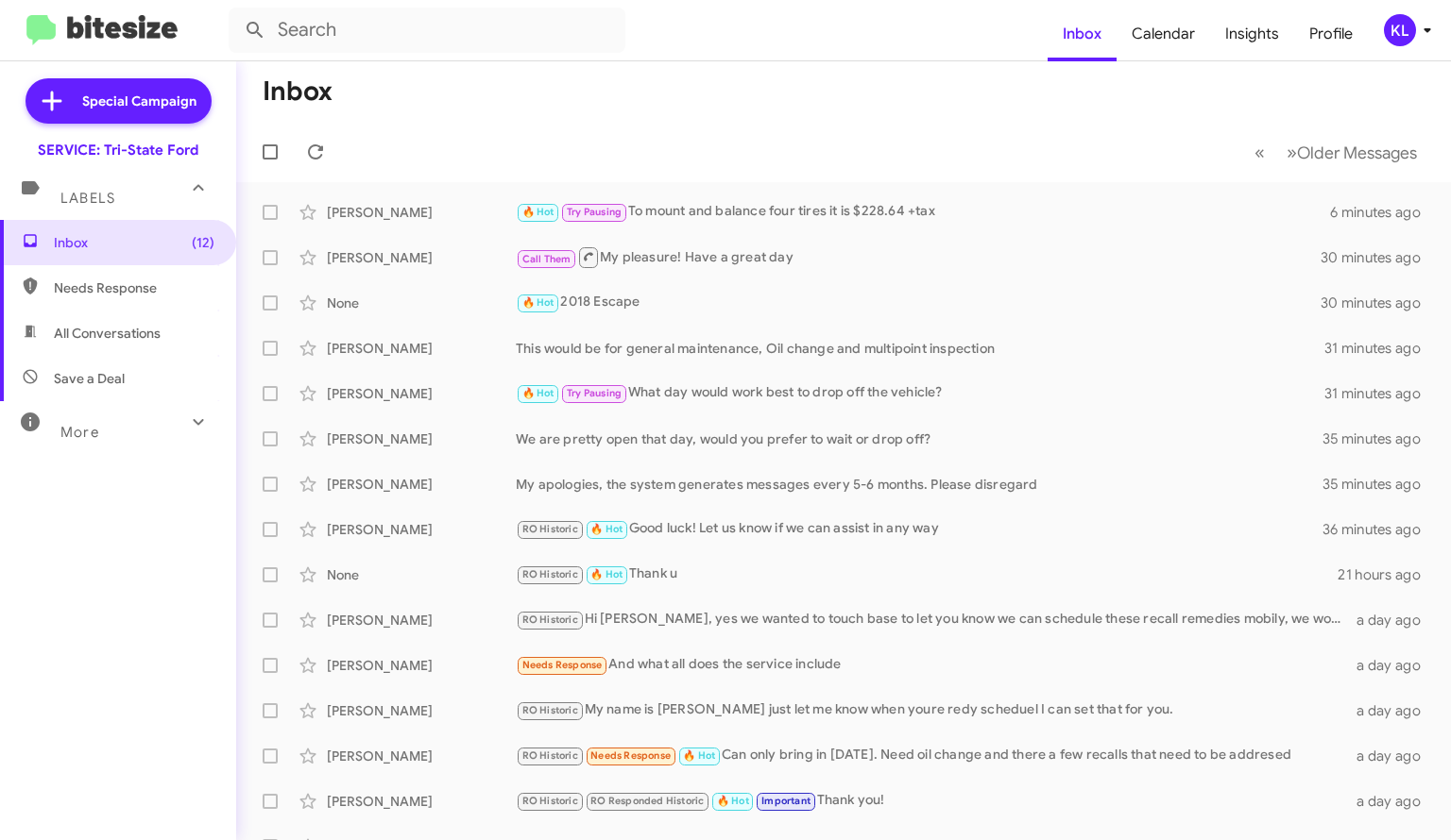
click at [706, 288] on div "None 🔥 Hot 2018 Escape 30 minutes ago" at bounding box center [843, 303] width 1184 height 38
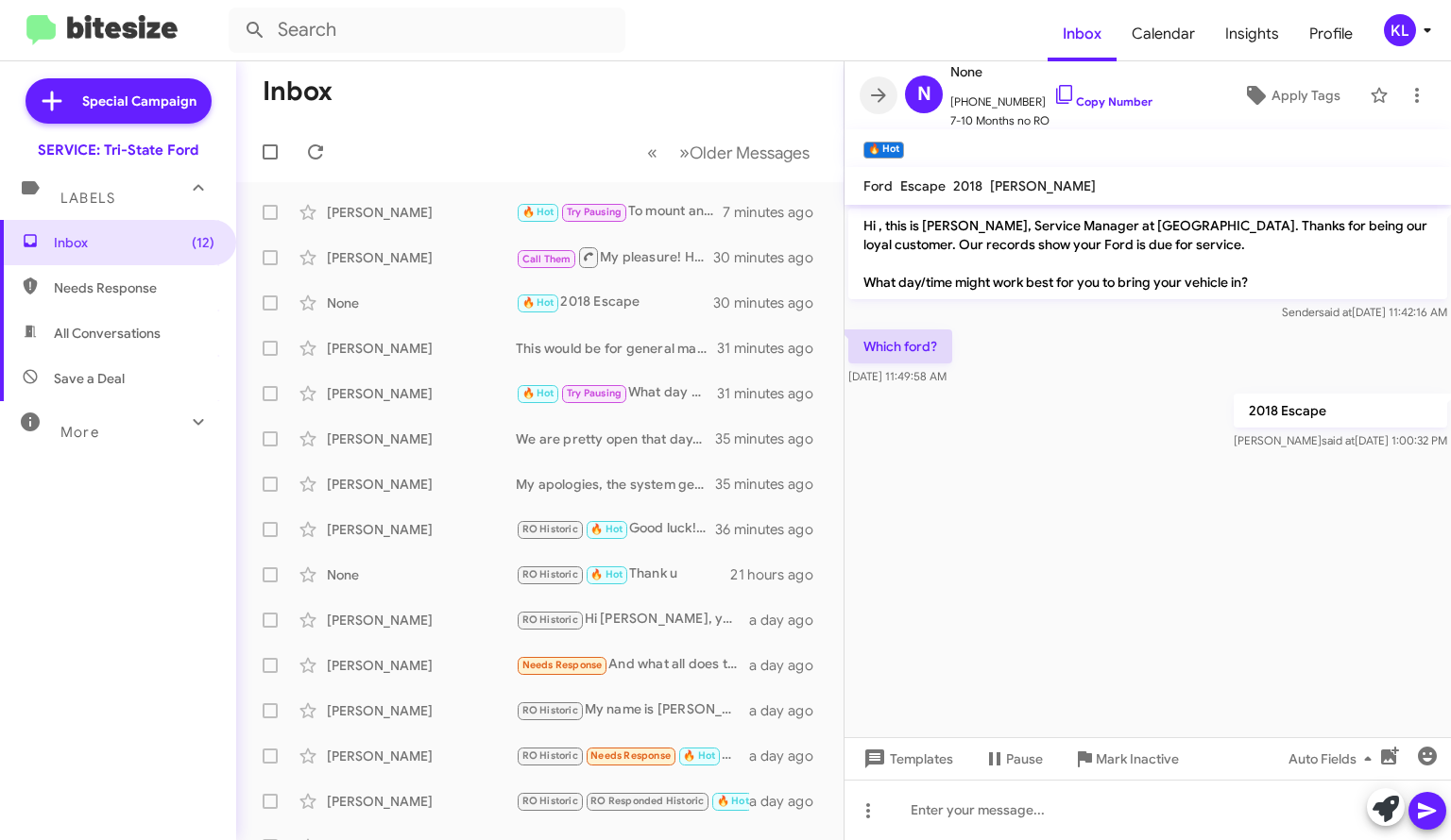
click at [880, 88] on icon at bounding box center [878, 95] width 23 height 23
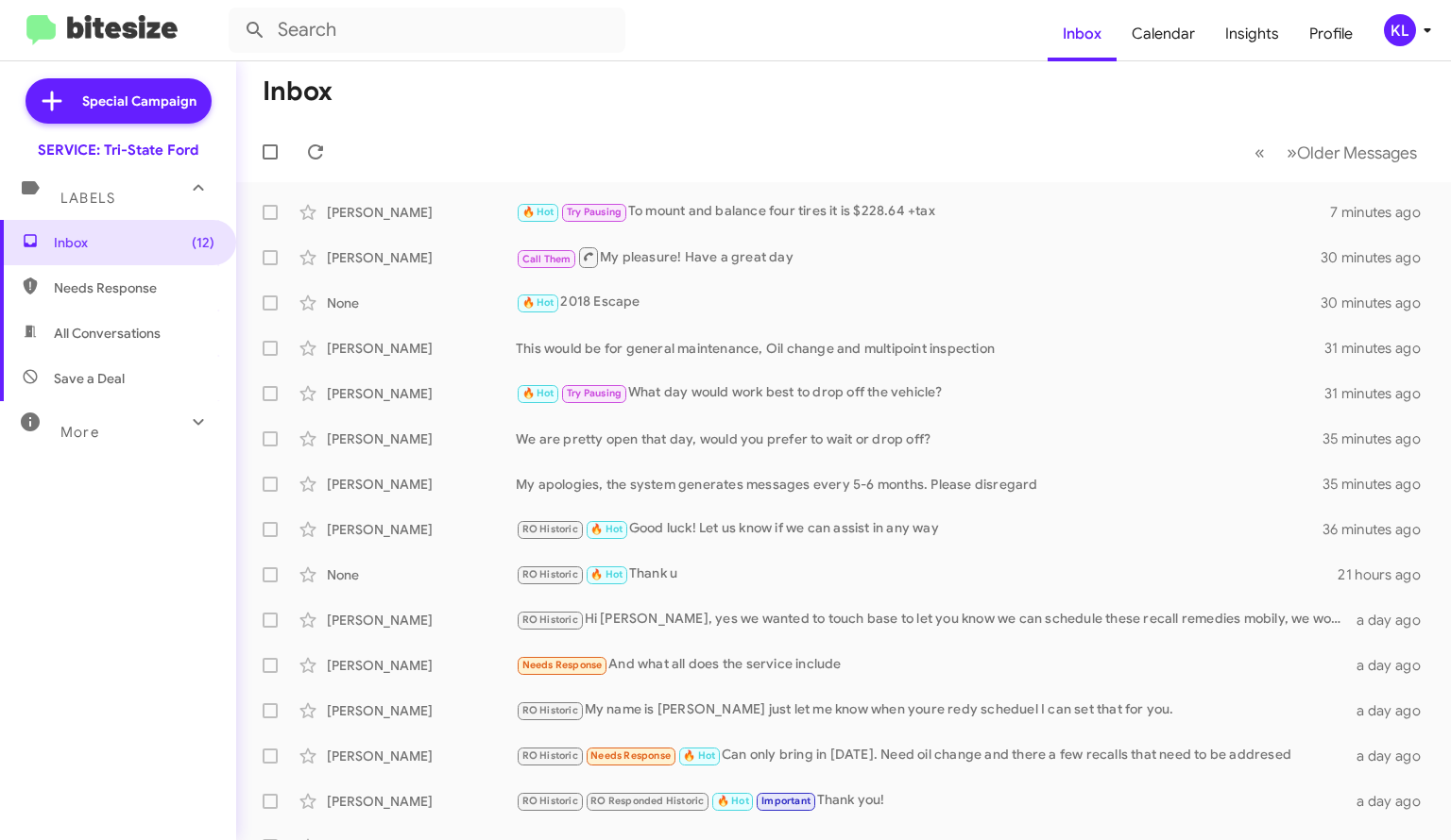
click at [650, 354] on div "This would be for general maintenance, Oil change and multipoint inspection" at bounding box center [920, 349] width 808 height 19
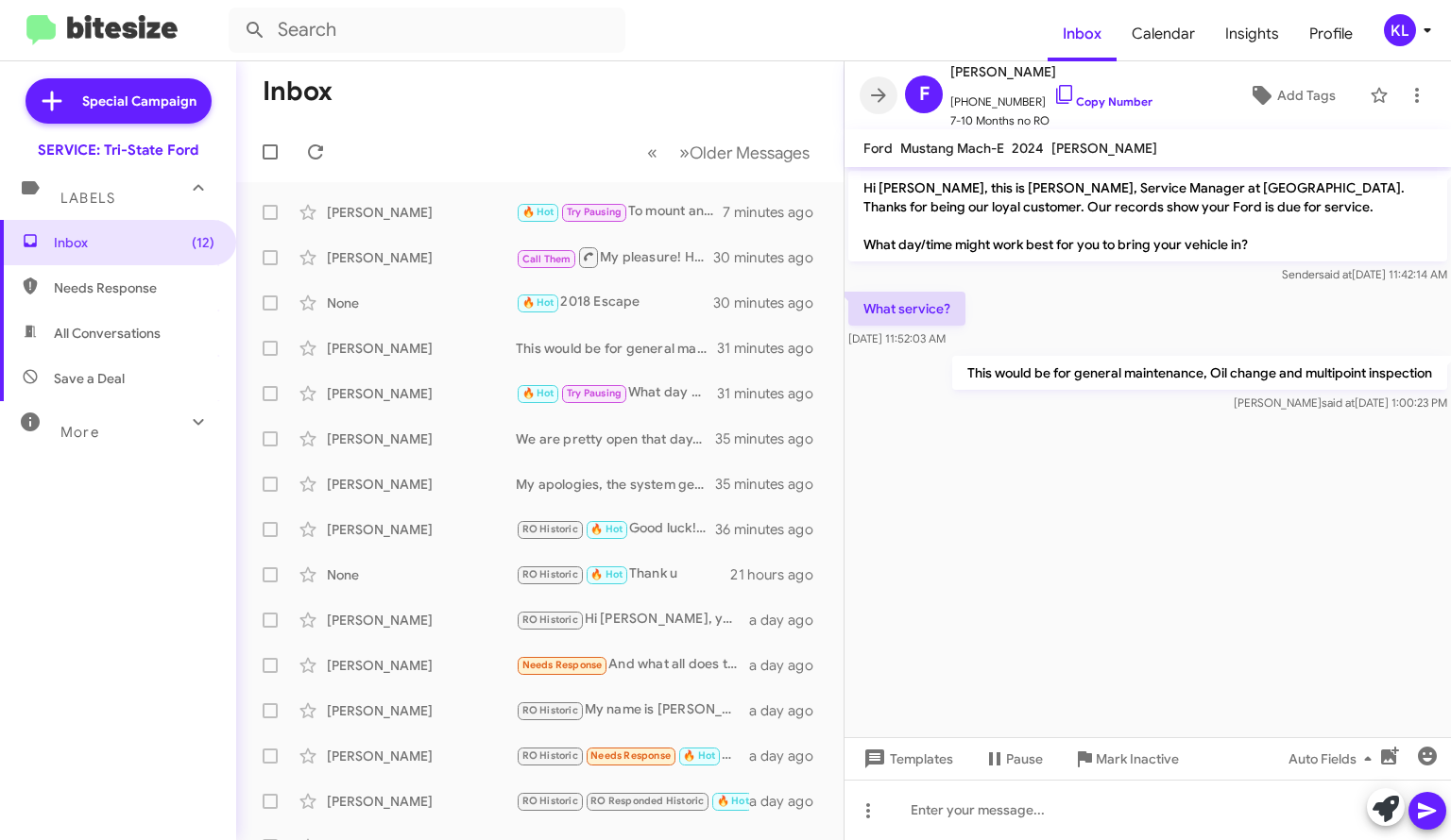
click at [888, 92] on icon at bounding box center [878, 95] width 23 height 23
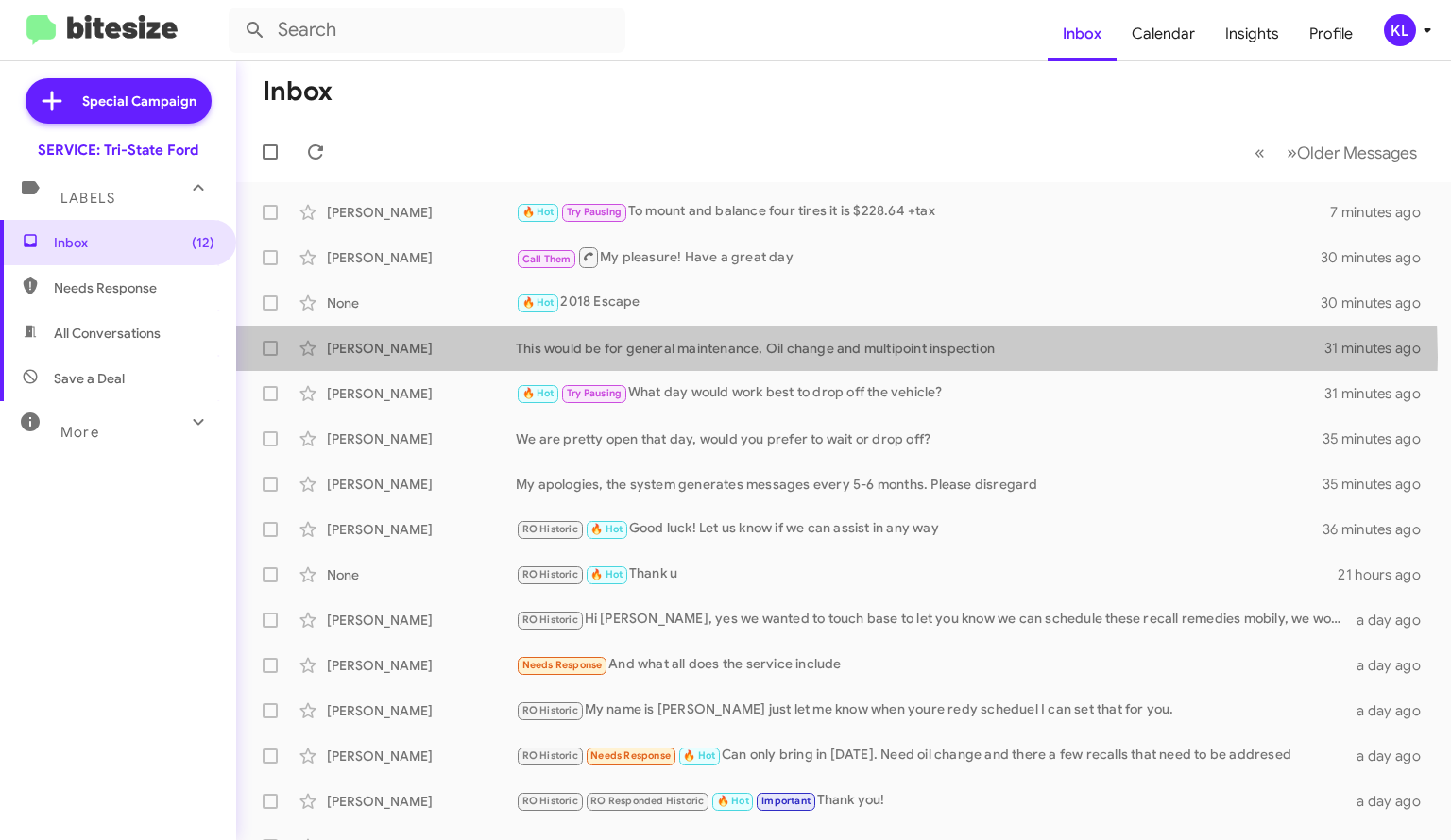
click at [793, 357] on div "This would be for general maintenance, Oil change and multipoint inspection" at bounding box center [920, 349] width 808 height 19
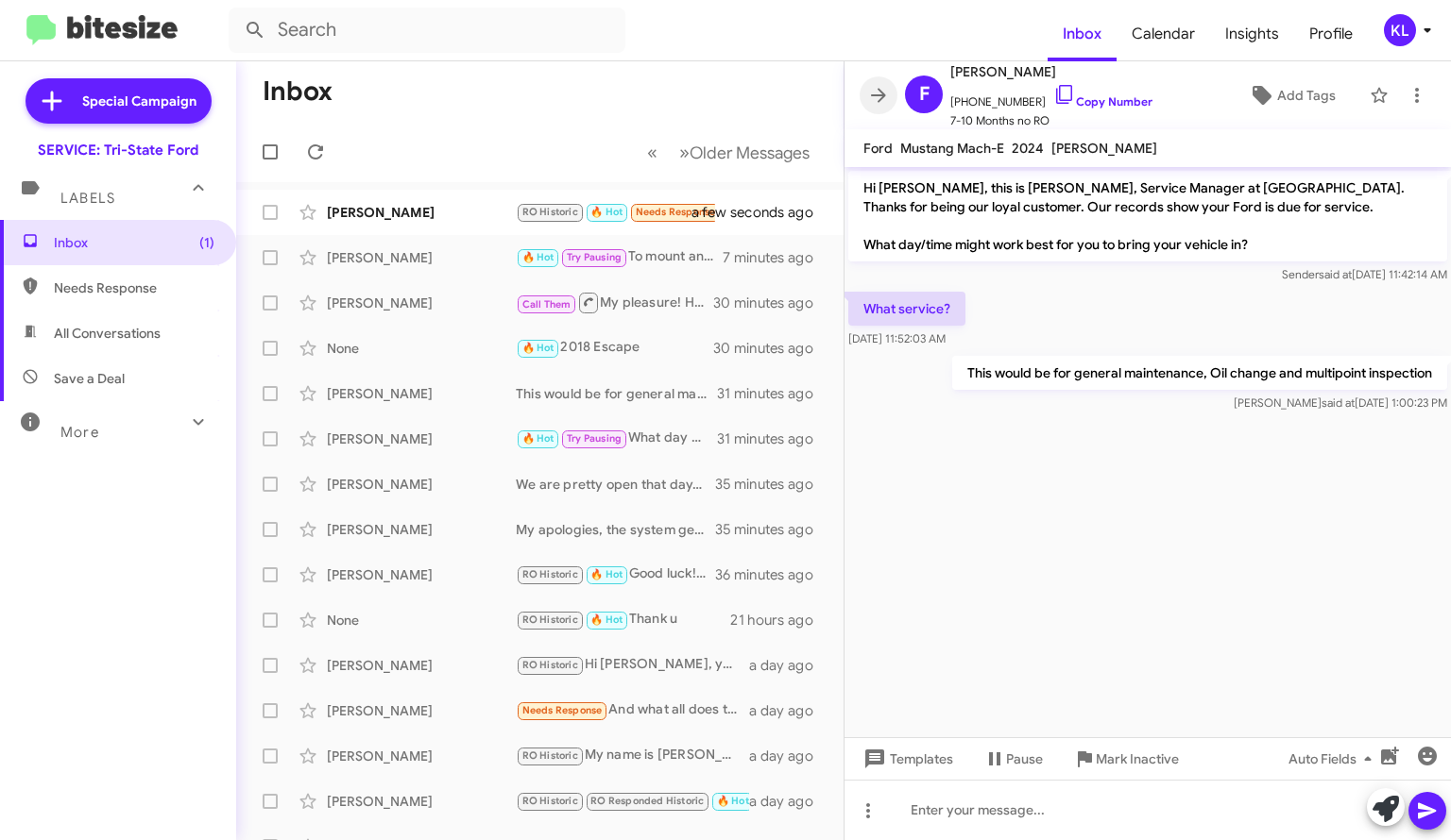
click at [878, 94] on icon at bounding box center [878, 95] width 23 height 23
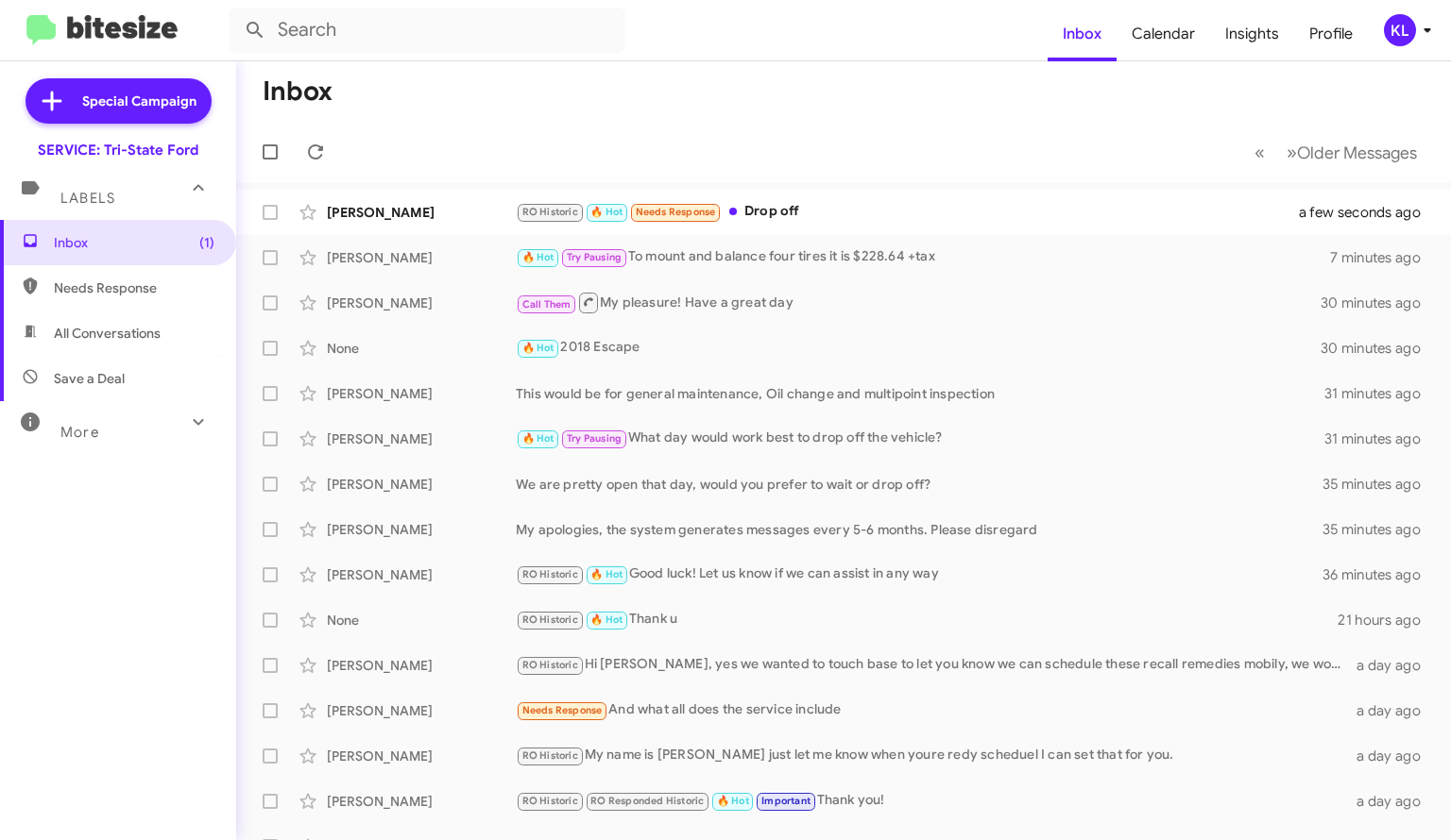
click at [838, 209] on div "RO Historic 🔥 Hot Needs Response Drop off" at bounding box center [919, 212] width 806 height 22
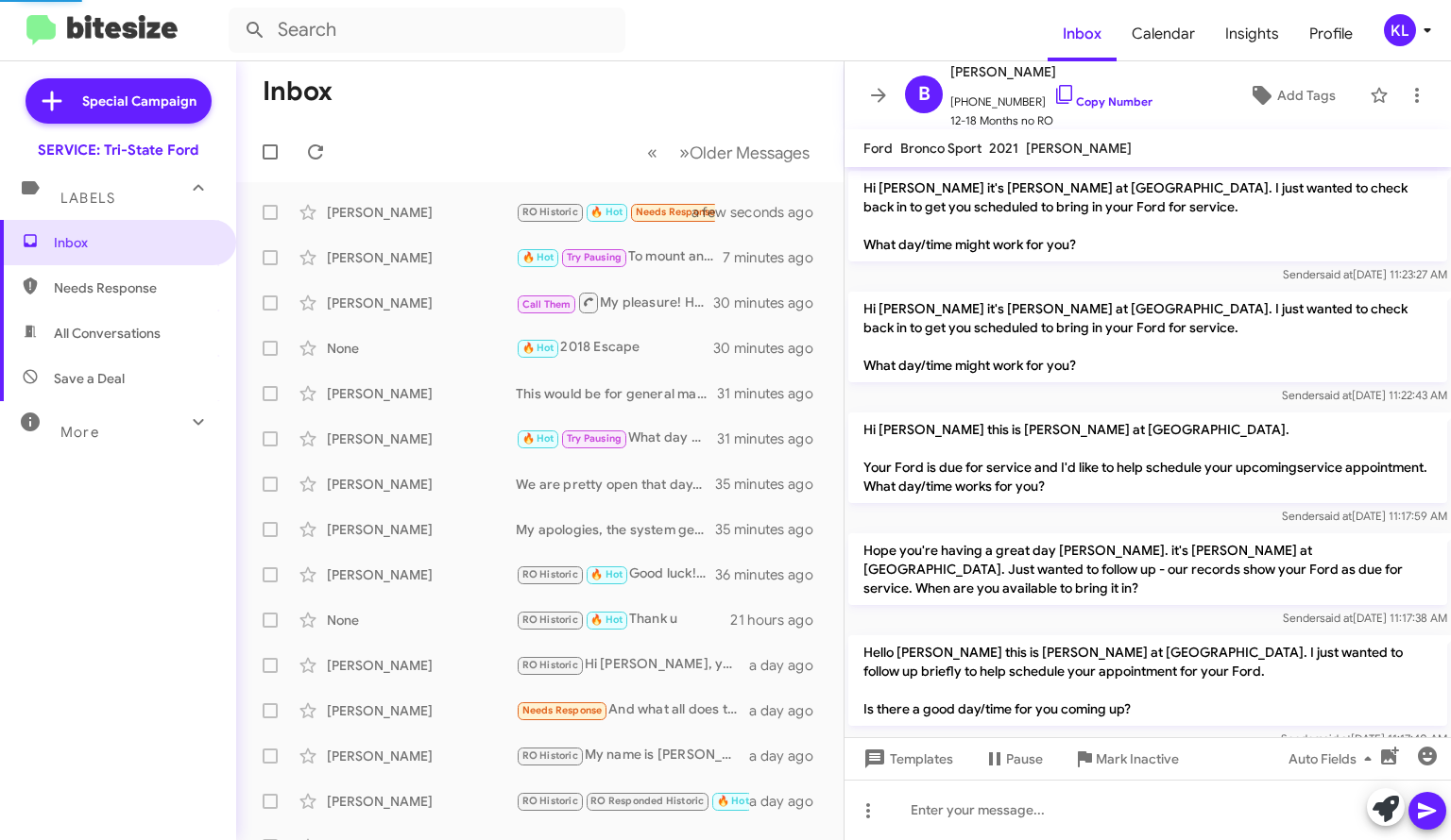
scroll to position [1336, 0]
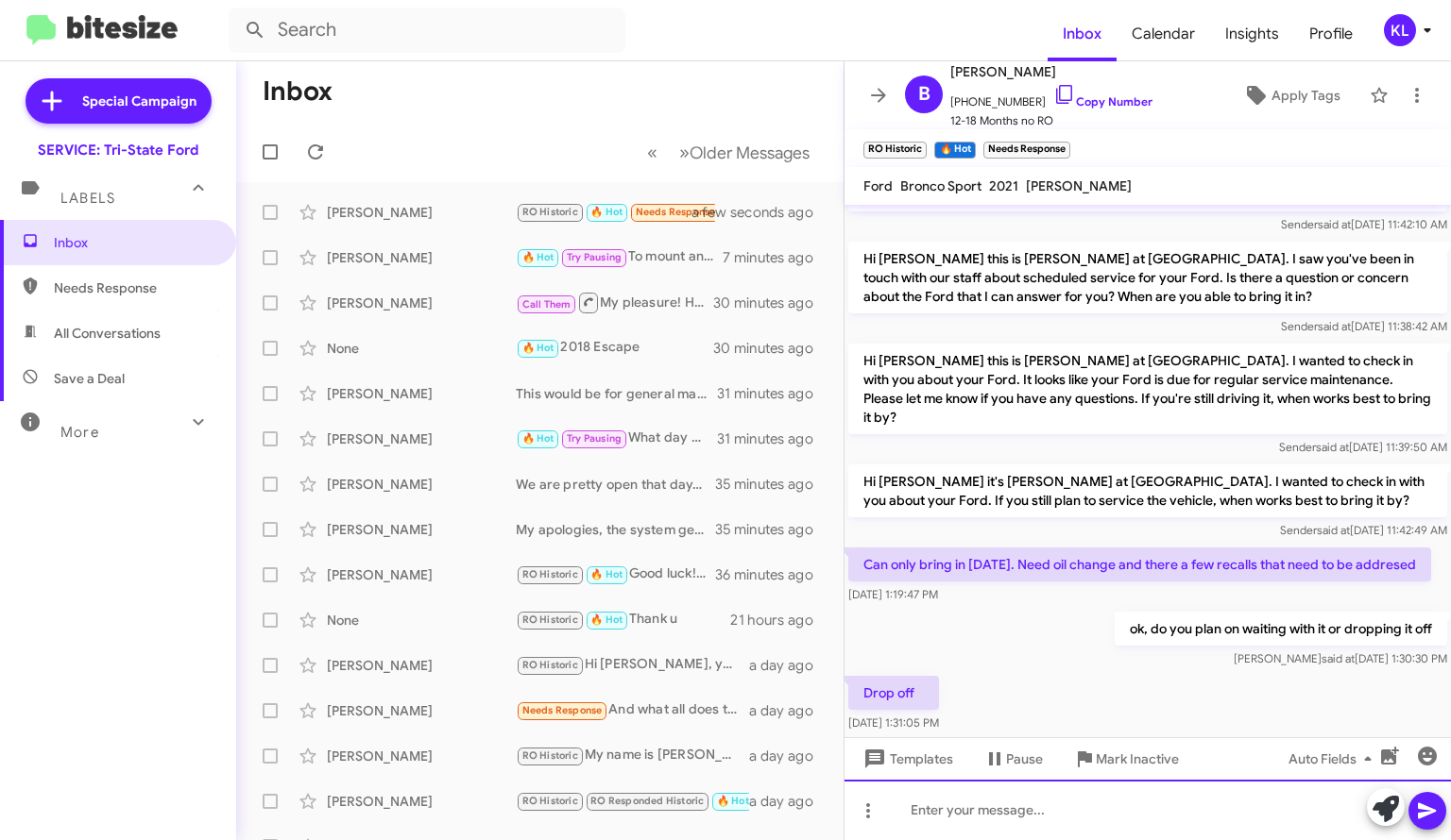
click at [1023, 803] on div at bounding box center [1148, 810] width 607 height 60
click at [977, 811] on div at bounding box center [1148, 810] width 607 height 60
click at [956, 806] on div "ok! w" at bounding box center [1148, 810] width 607 height 60
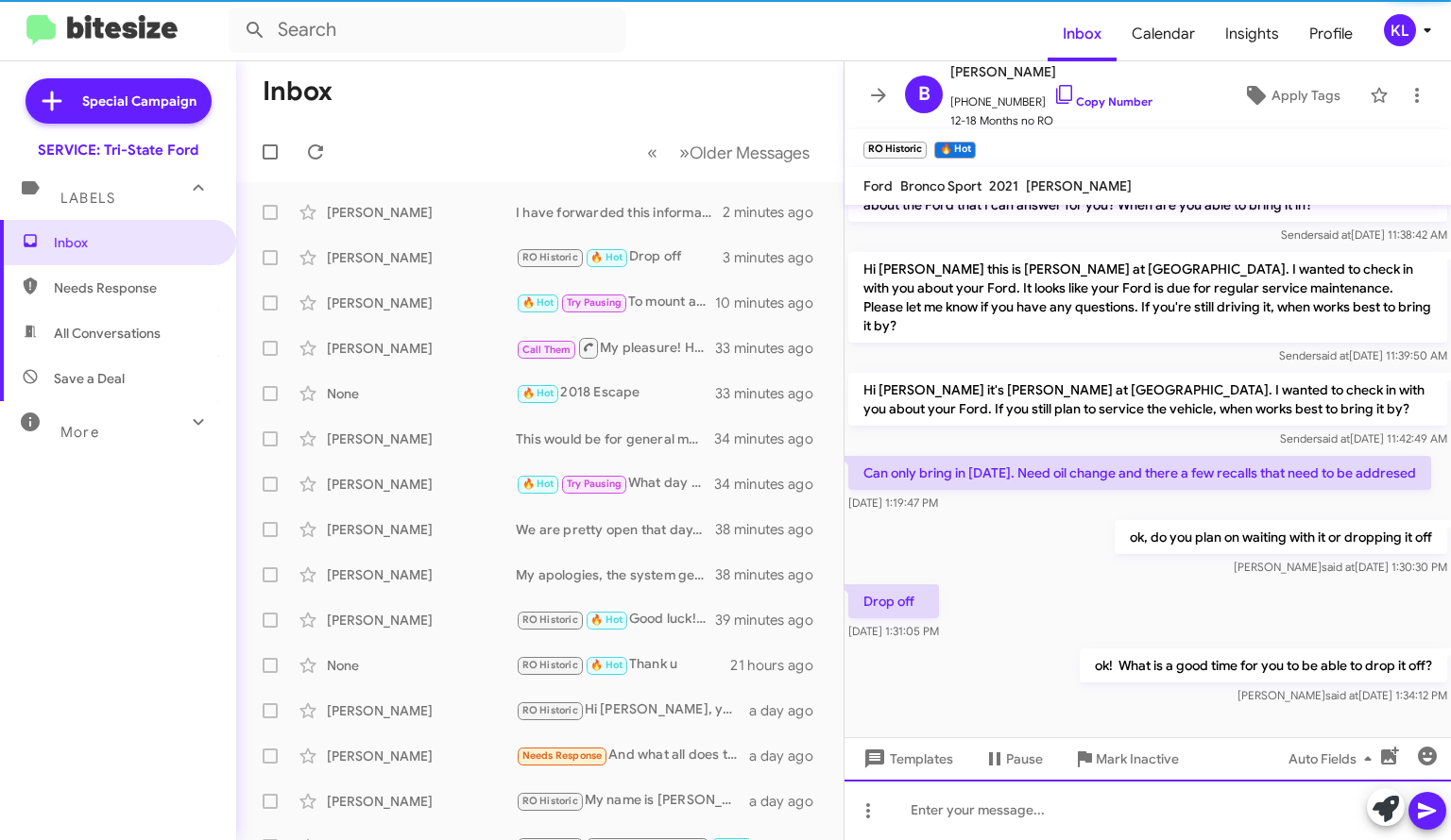
scroll to position [1858, 0]
